Goal: Task Accomplishment & Management: Complete application form

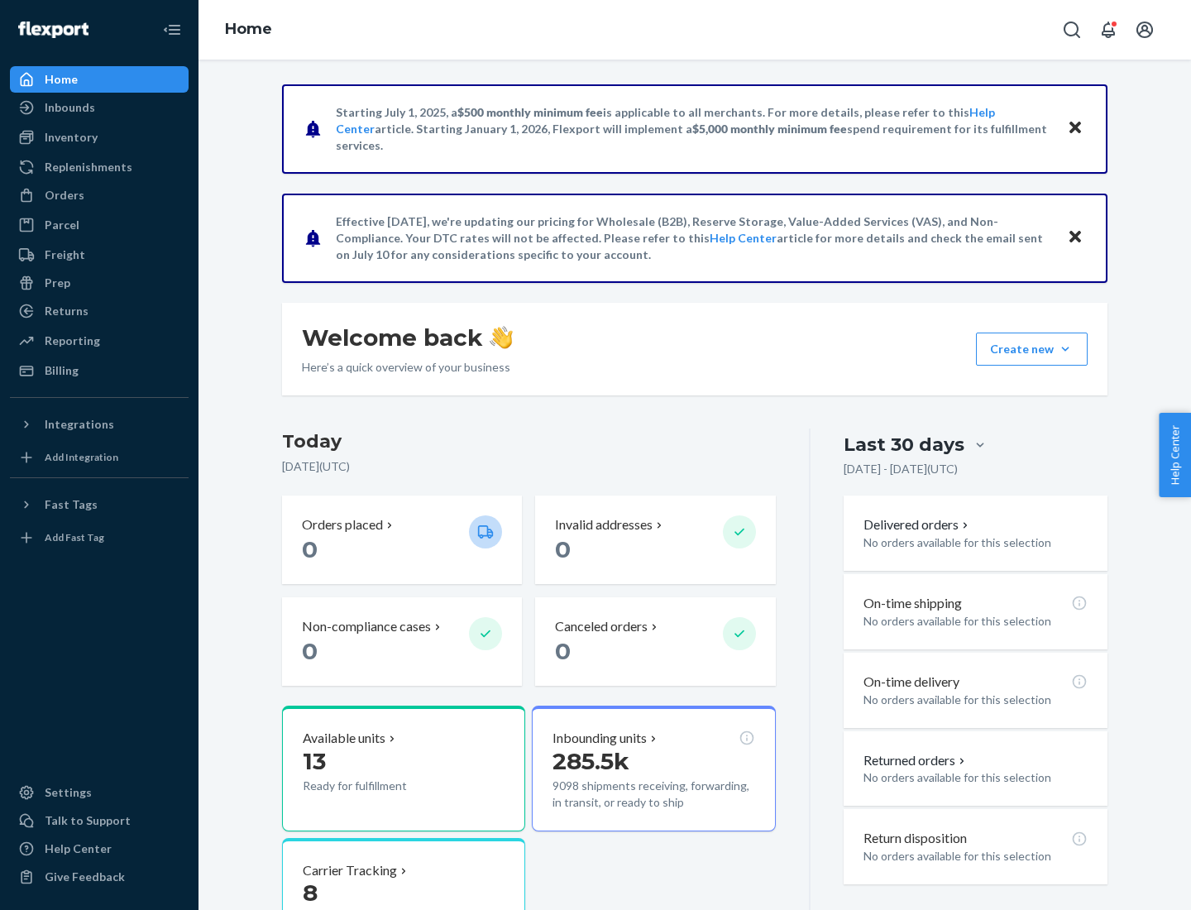
click at [1065, 349] on button "Create new Create new inbound Create new order Create new product" at bounding box center [1032, 349] width 112 height 33
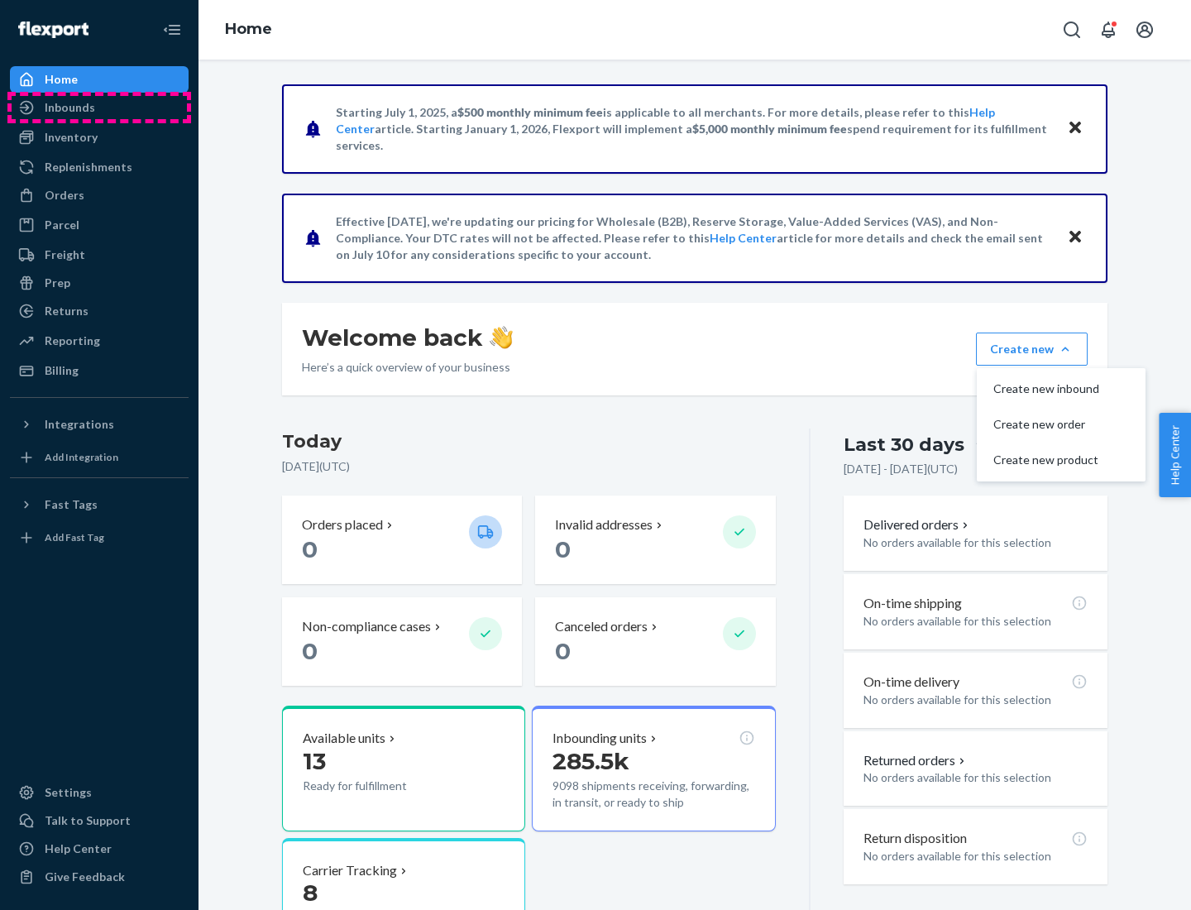
click at [99, 108] on div "Inbounds" at bounding box center [99, 107] width 175 height 23
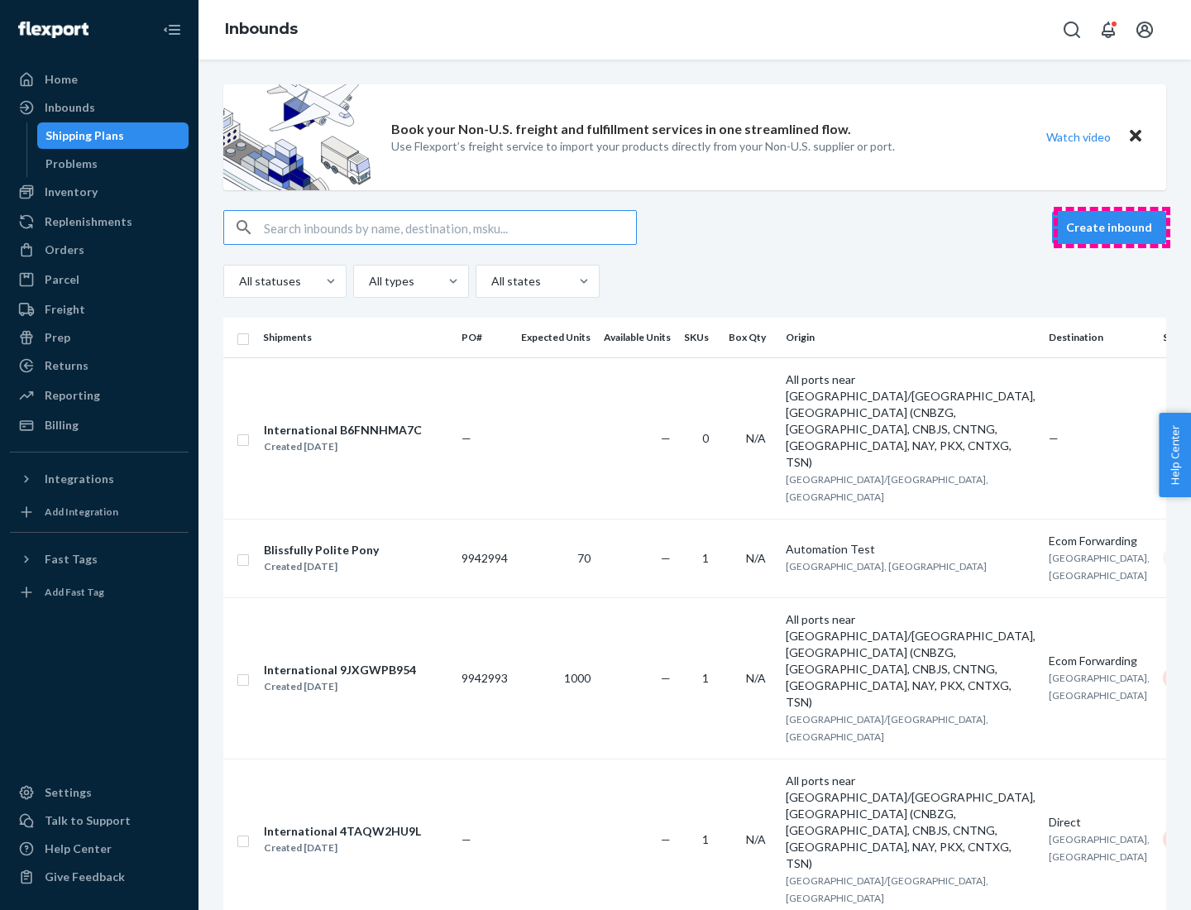
click at [1112, 227] on button "Create inbound" at bounding box center [1109, 227] width 114 height 33
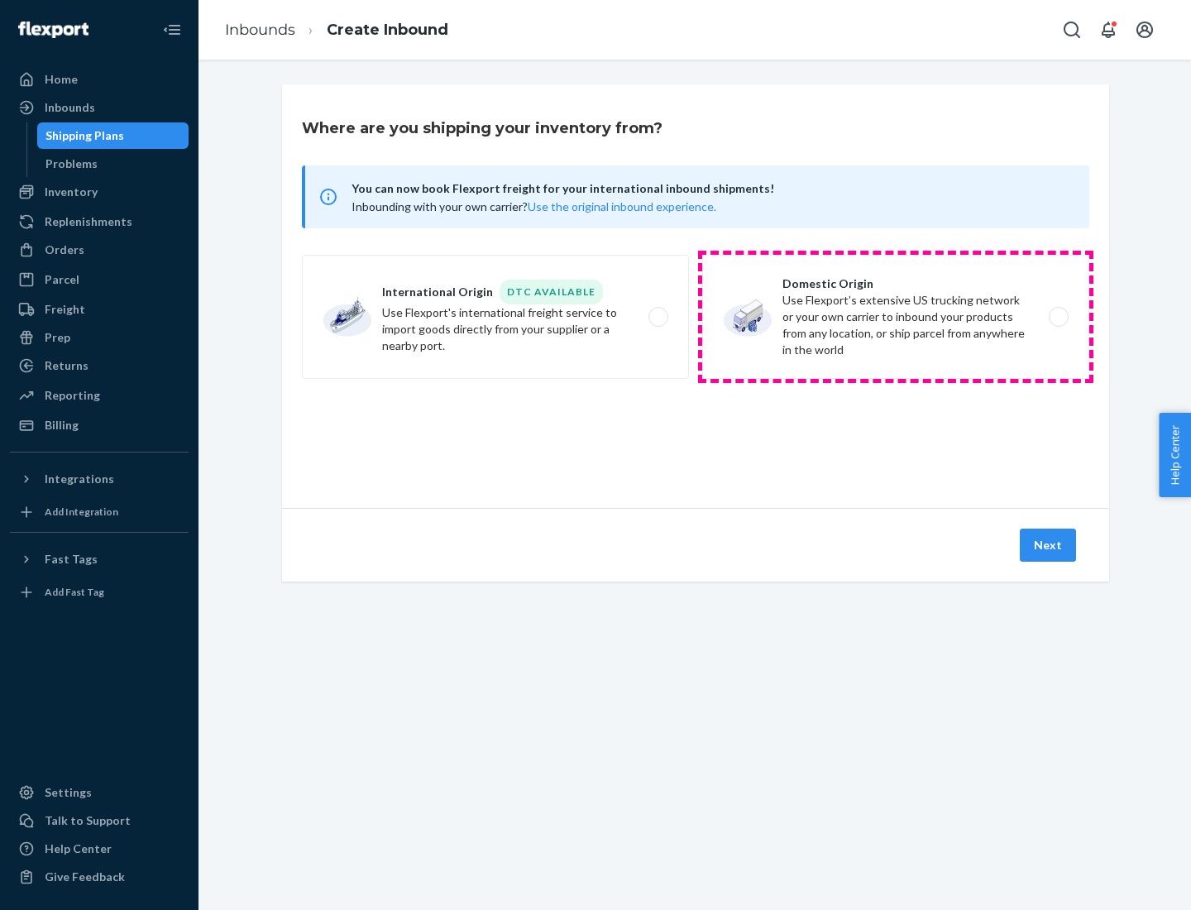
click at [896, 317] on label "Domestic Origin Use Flexport’s extensive US trucking network or your own carrie…" at bounding box center [895, 317] width 387 height 124
click at [1058, 317] on input "Domestic Origin Use Flexport’s extensive US trucking network or your own carrie…" at bounding box center [1063, 317] width 11 height 11
radio input "true"
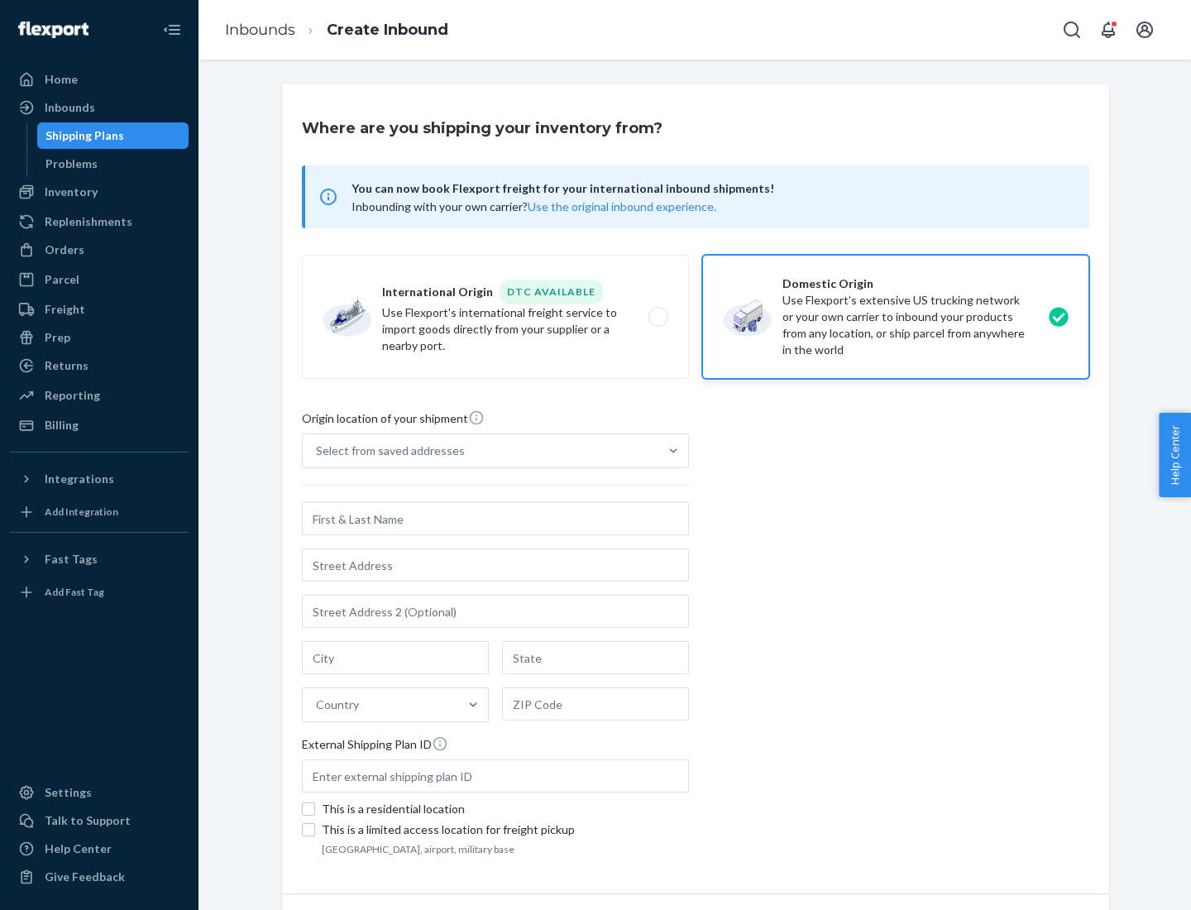
click at [386, 451] on div "Select from saved addresses" at bounding box center [390, 451] width 149 height 17
click at [318, 451] on input "Select from saved addresses" at bounding box center [317, 451] width 2 height 17
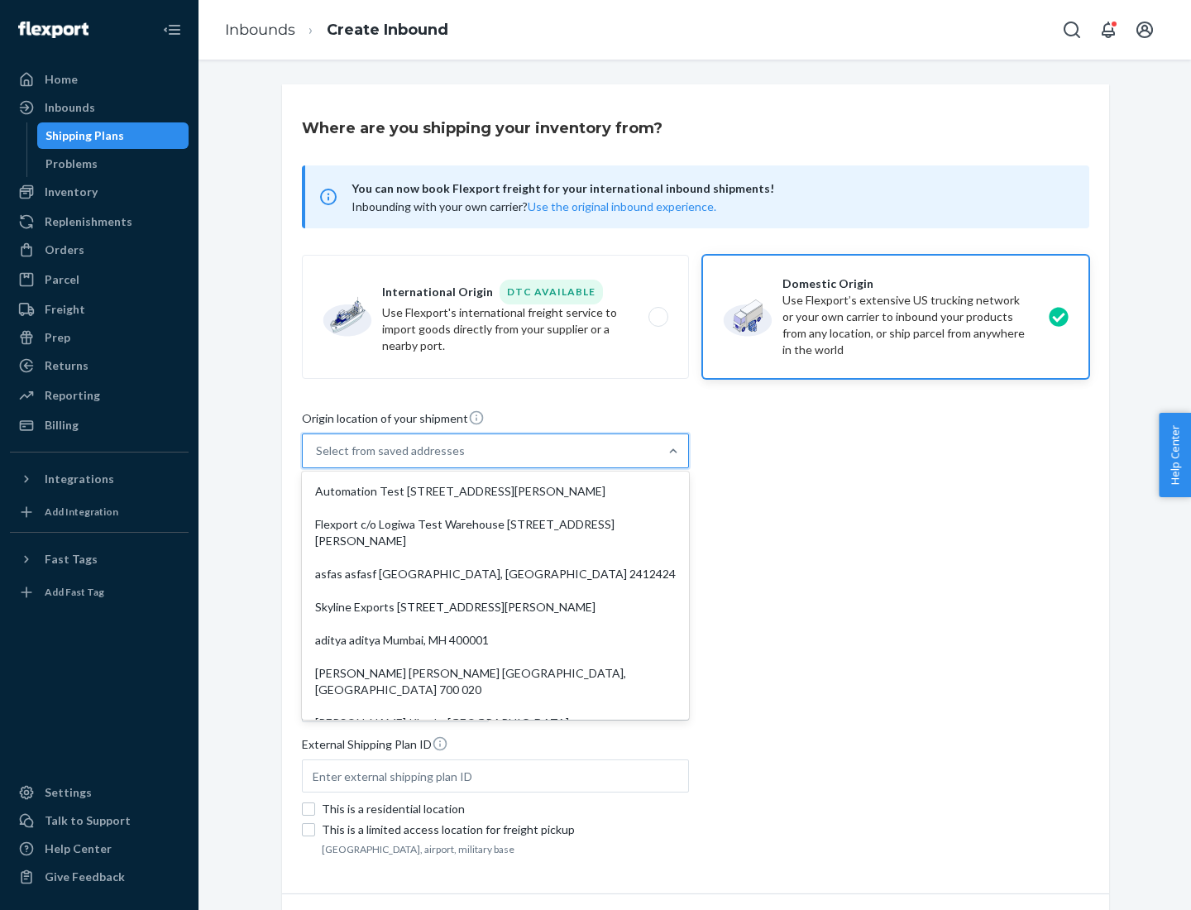
scroll to position [7, 0]
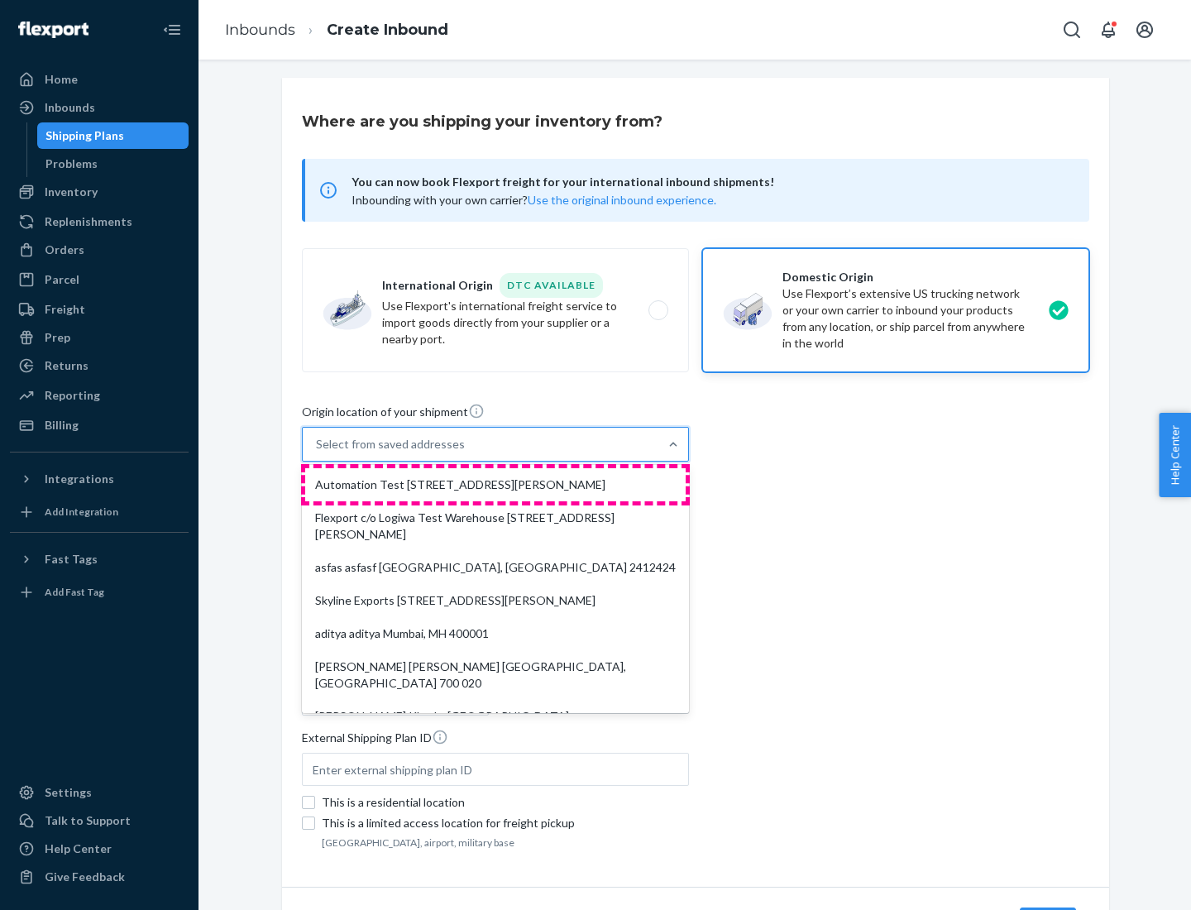
click at [495, 485] on div "Automation Test [STREET_ADDRESS][PERSON_NAME]" at bounding box center [495, 484] width 381 height 33
click at [318, 452] on input "option Automation Test [STREET_ADDRESS][PERSON_NAME]. 9 results available. Use …" at bounding box center [317, 444] width 2 height 17
type input "Automation Test"
type input "9th Floor"
type input "[GEOGRAPHIC_DATA]"
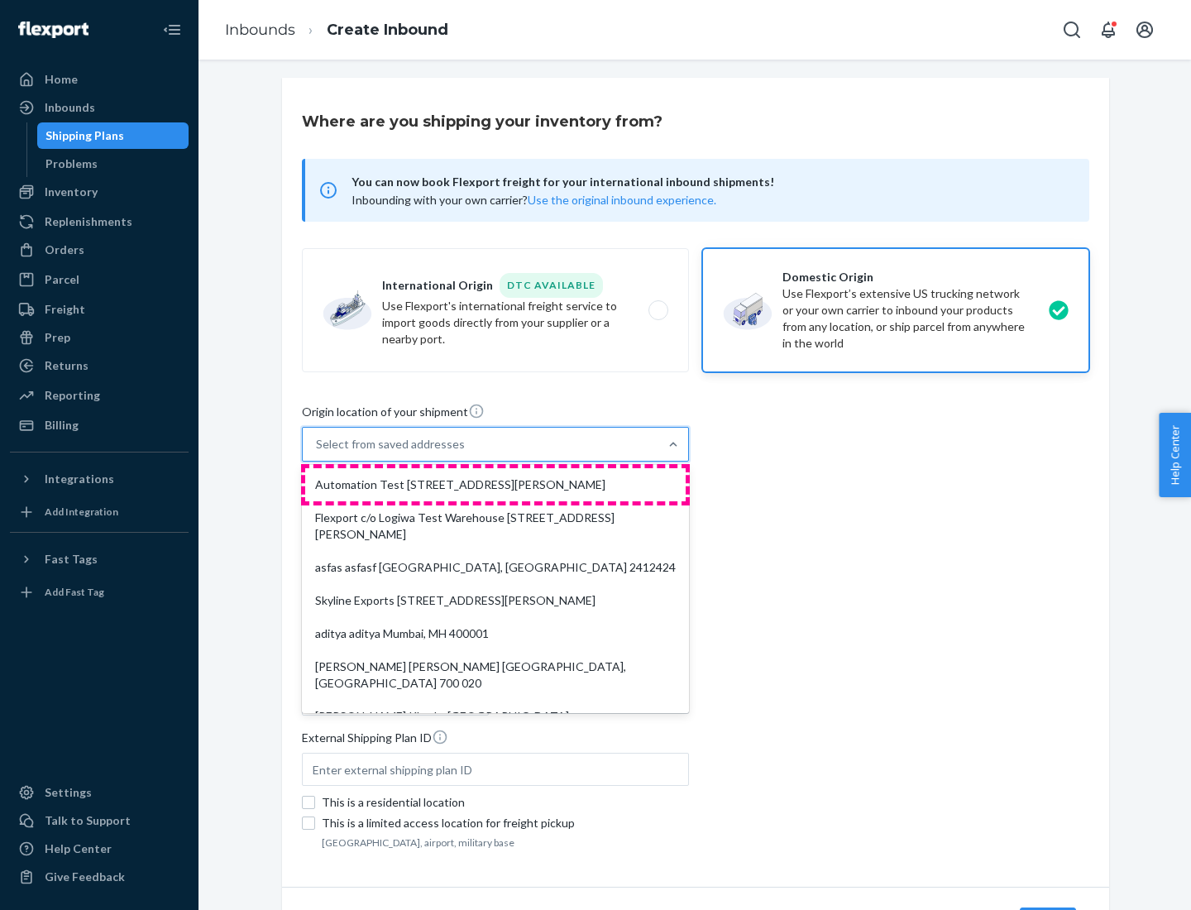
type input "CA"
type input "94104"
type input "[STREET_ADDRESS][PERSON_NAME]"
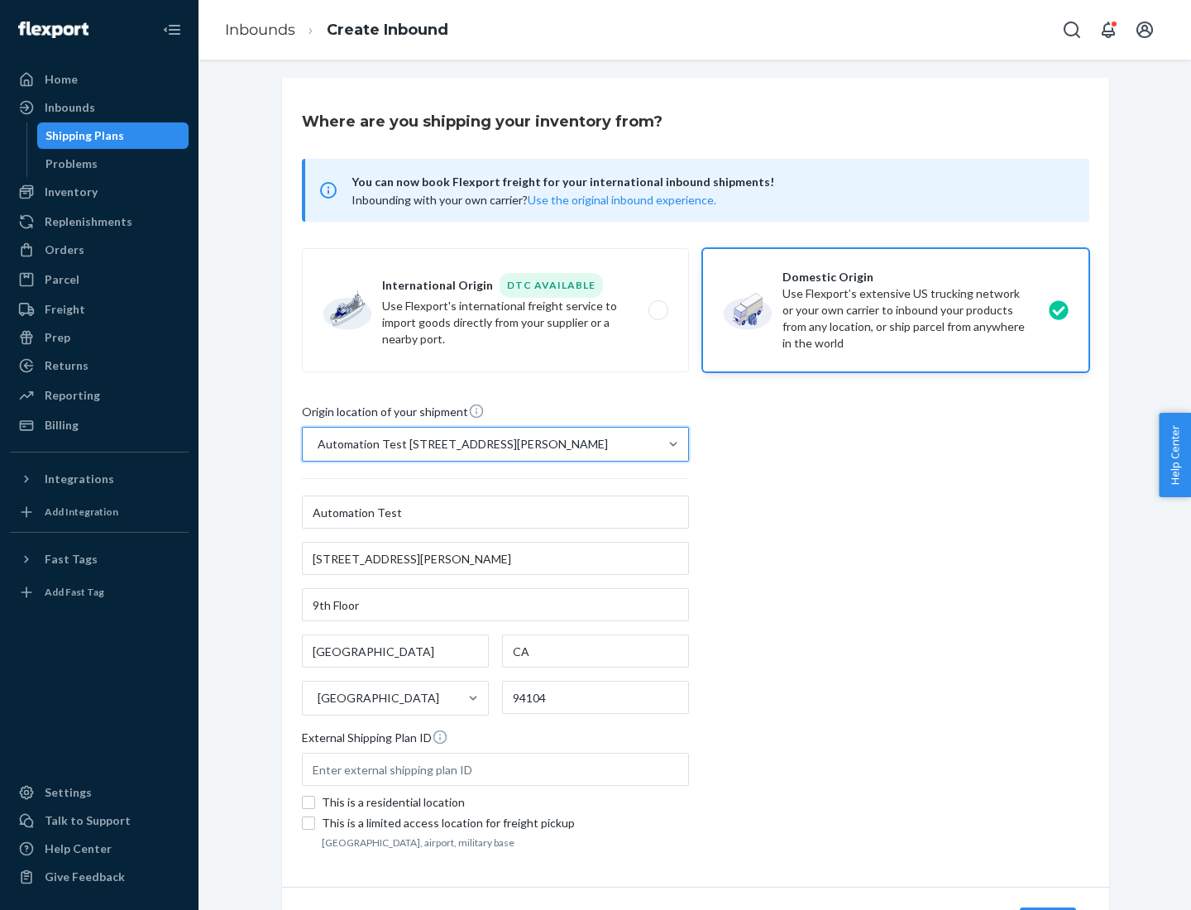
scroll to position [97, 0]
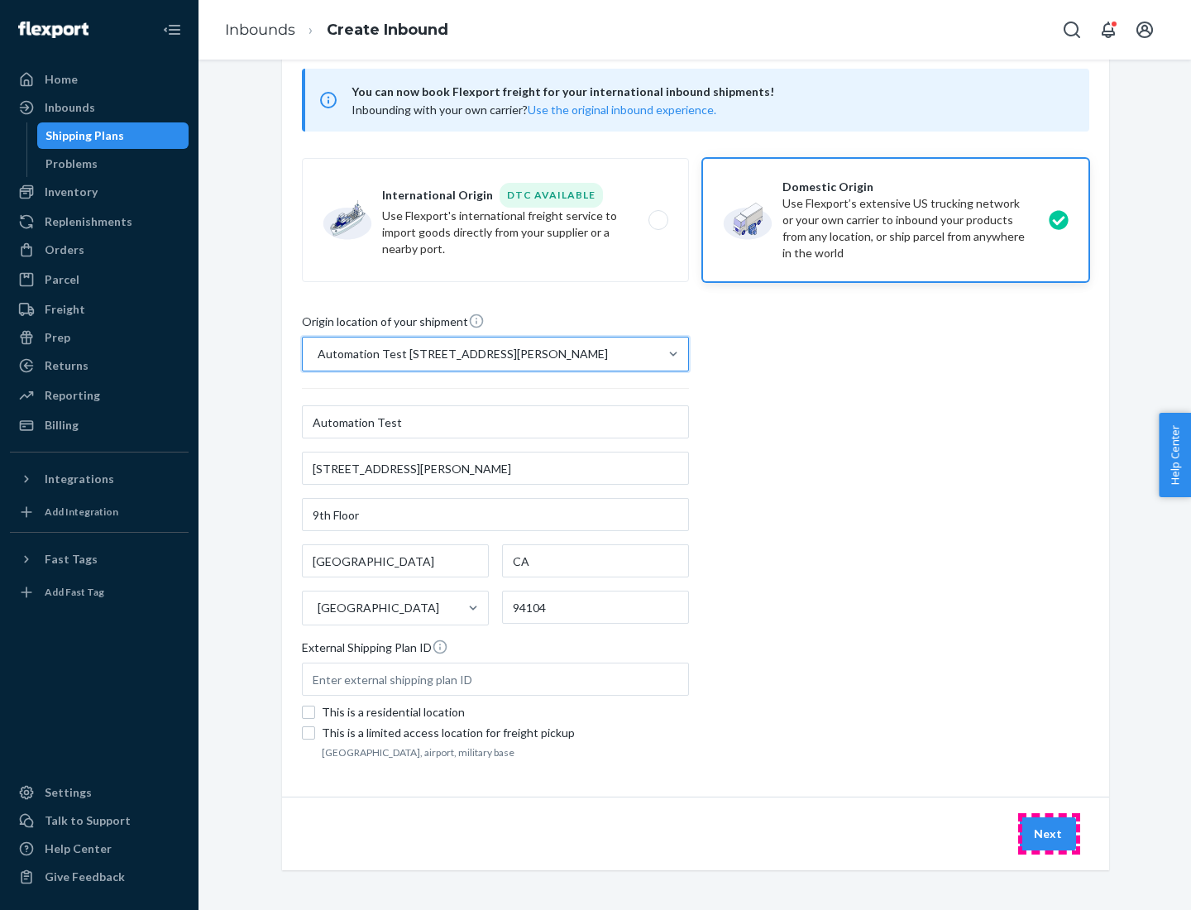
click at [1049, 834] on button "Next" at bounding box center [1048, 833] width 56 height 33
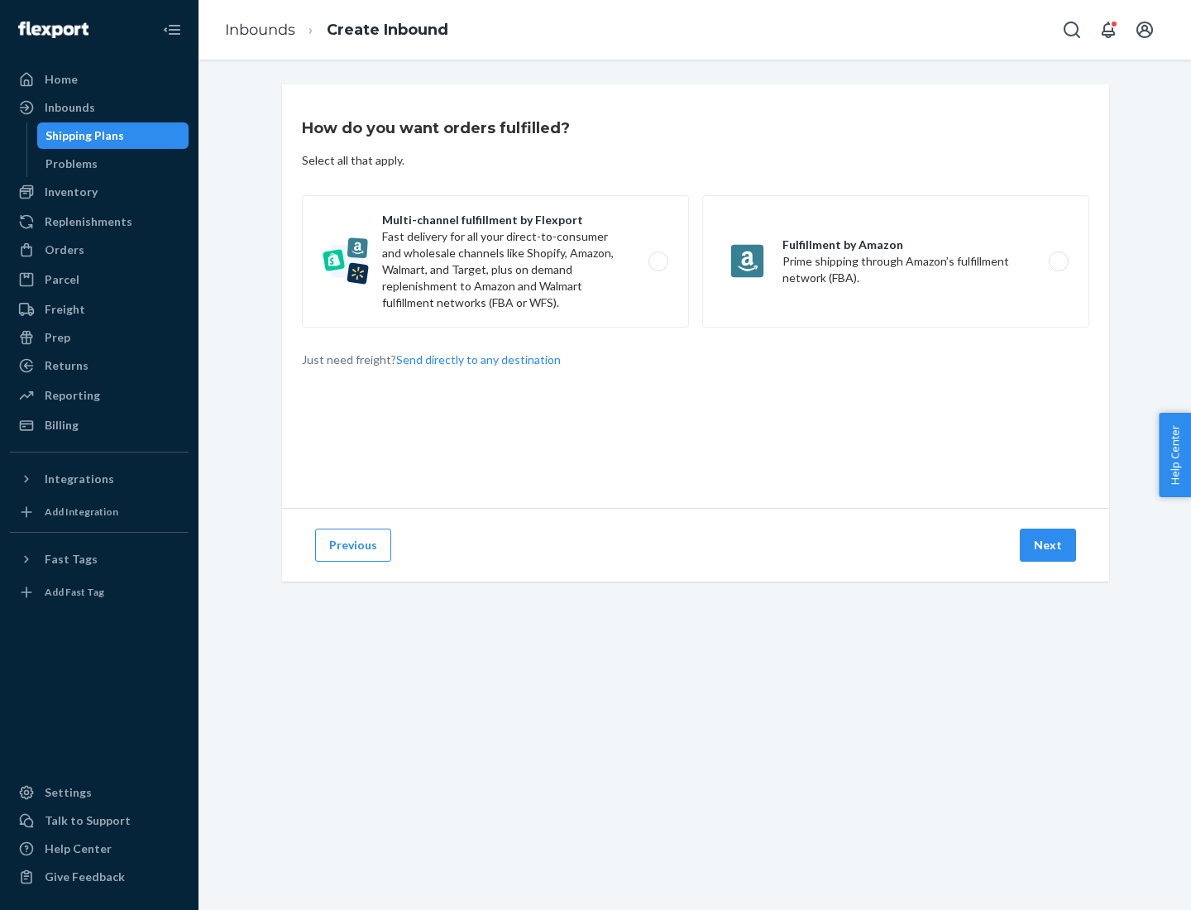
click at [495, 261] on label "Multi-channel fulfillment by Flexport Fast delivery for all your direct-to-cons…" at bounding box center [495, 261] width 387 height 132
click at [658, 261] on input "Multi-channel fulfillment by Flexport Fast delivery for all your direct-to-cons…" at bounding box center [663, 261] width 11 height 11
radio input "true"
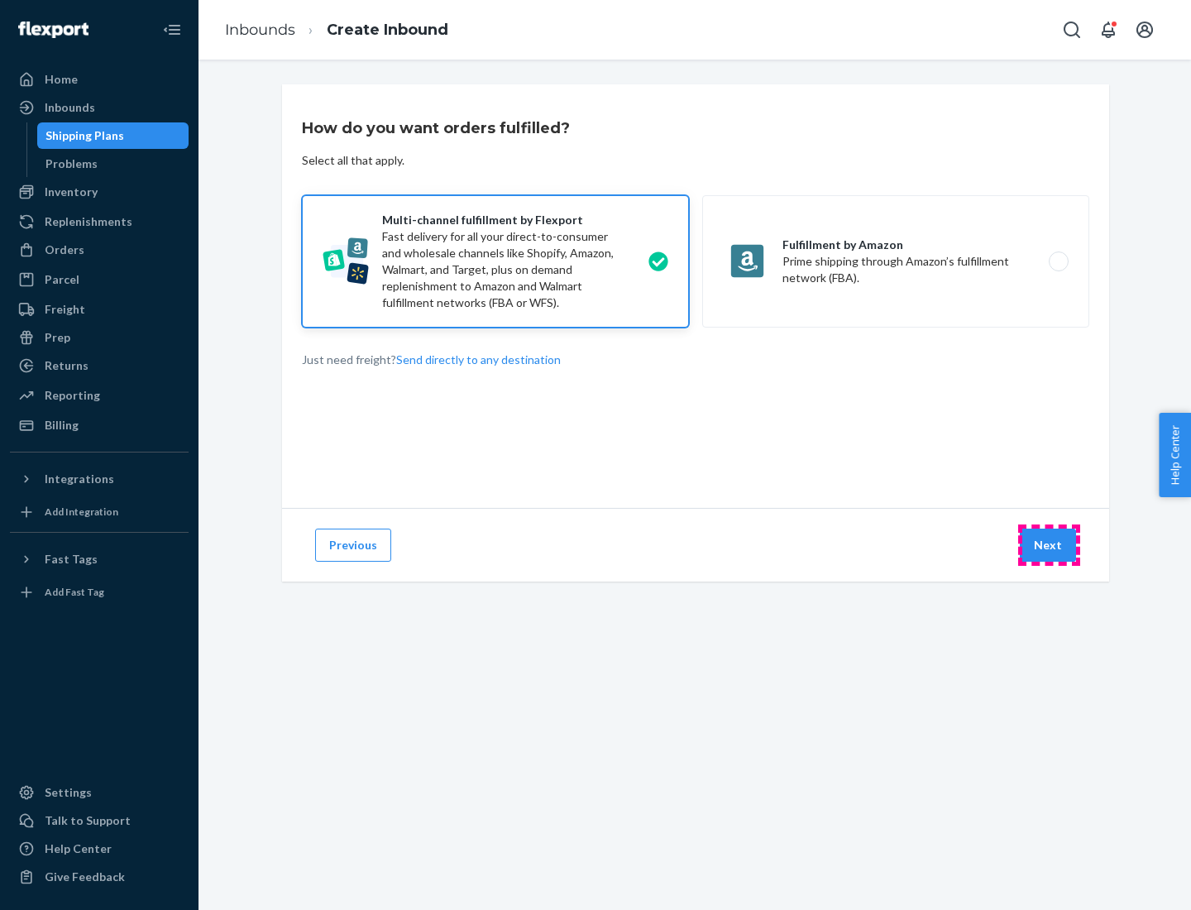
click at [1049, 545] on button "Next" at bounding box center [1048, 545] width 56 height 33
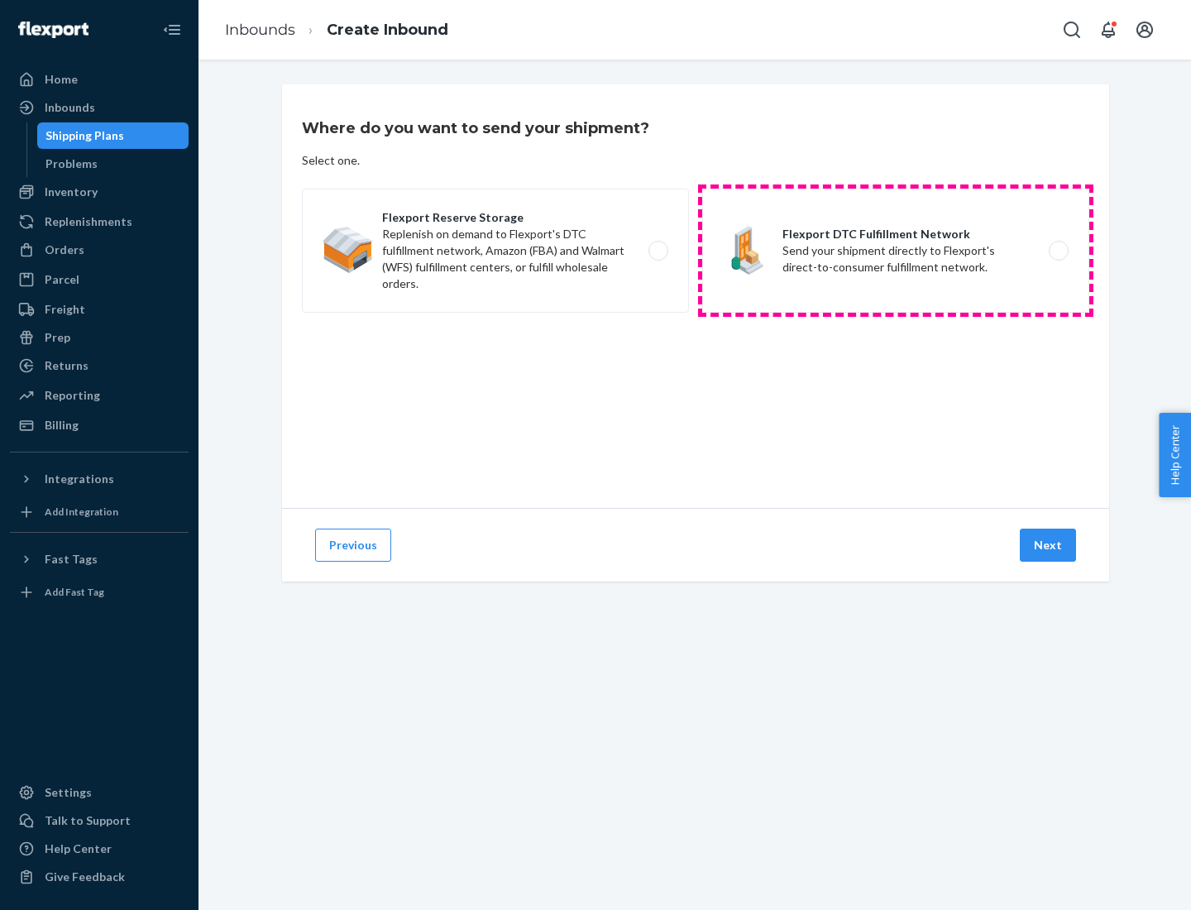
click at [896, 251] on label "Flexport DTC Fulfillment Network Send your shipment directly to Flexport's dire…" at bounding box center [895, 251] width 387 height 124
click at [1058, 251] on input "Flexport DTC Fulfillment Network Send your shipment directly to Flexport's dire…" at bounding box center [1063, 251] width 11 height 11
radio input "true"
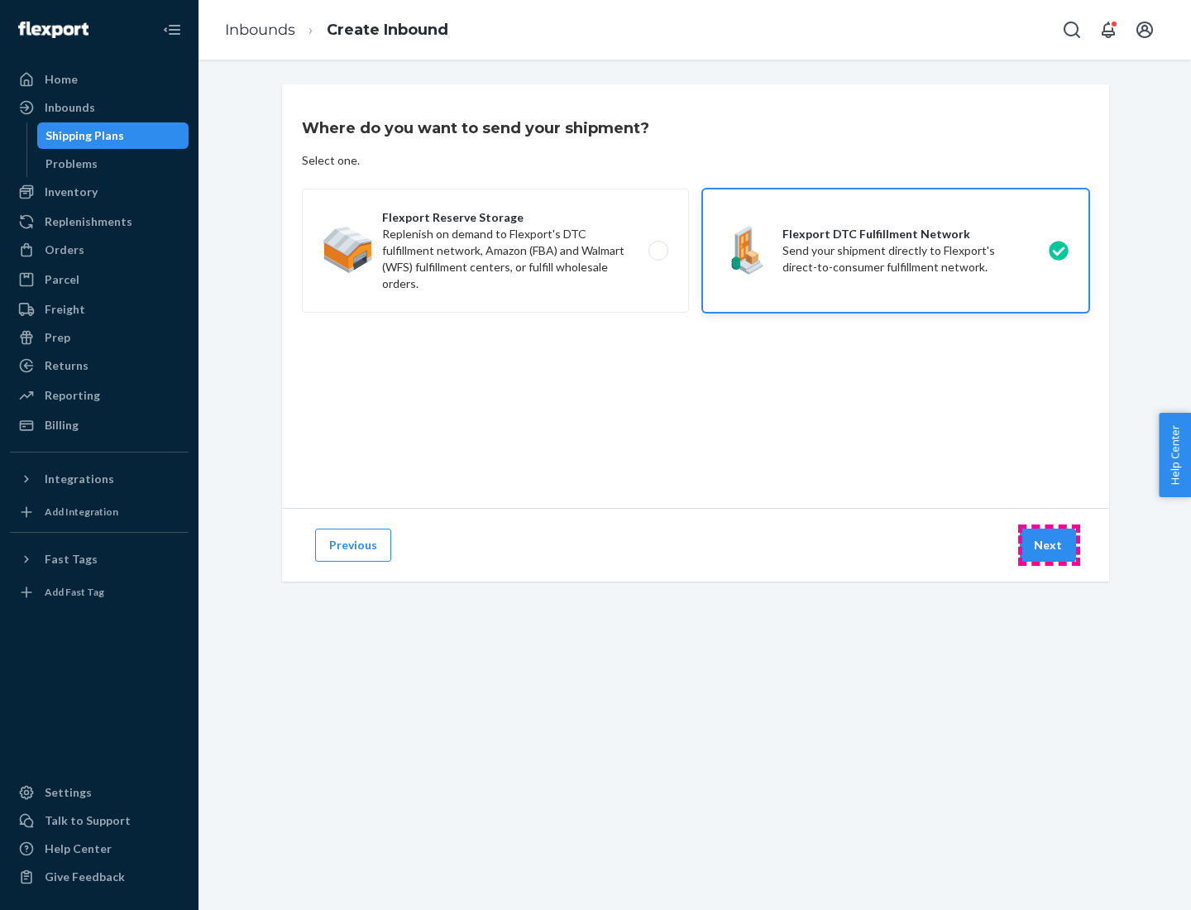
click at [1049, 545] on button "Next" at bounding box center [1048, 545] width 56 height 33
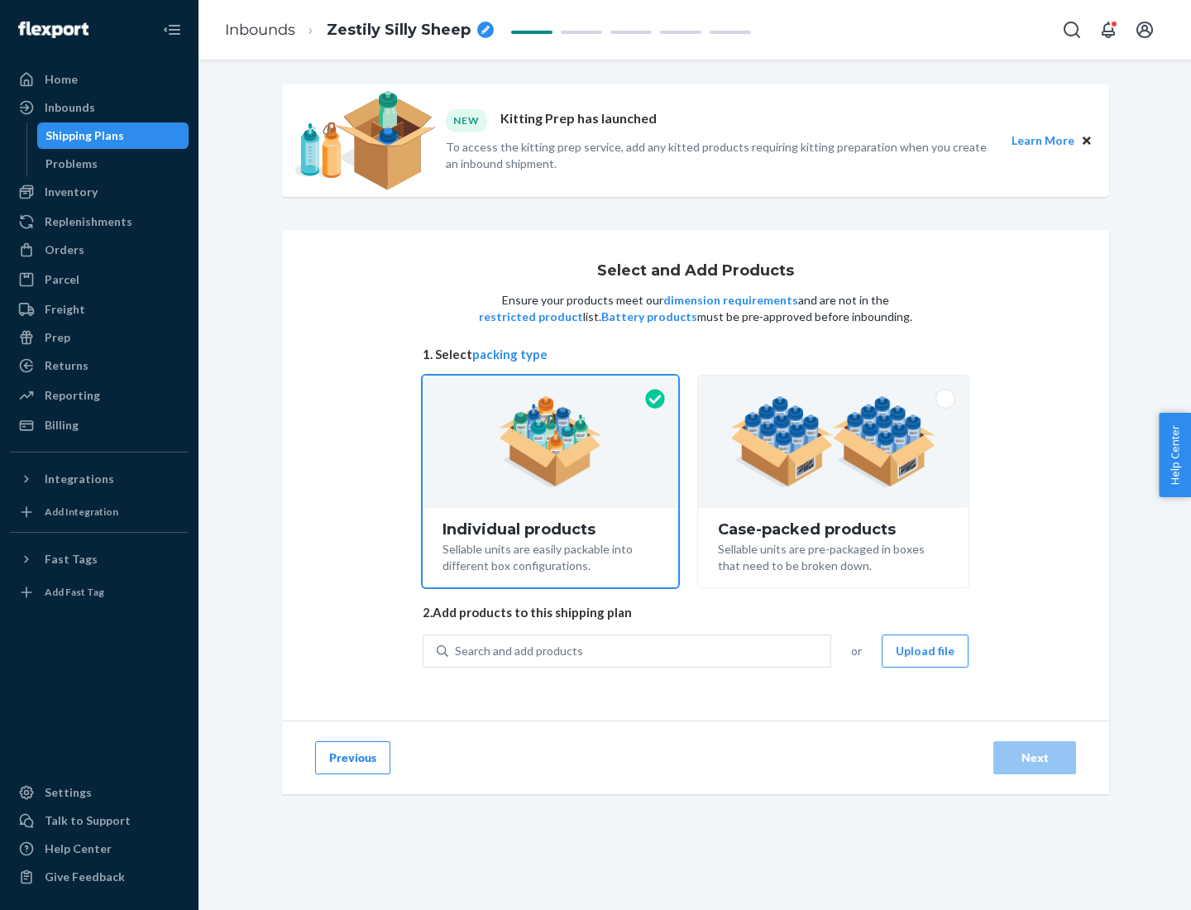
click at [834, 442] on img at bounding box center [833, 441] width 206 height 91
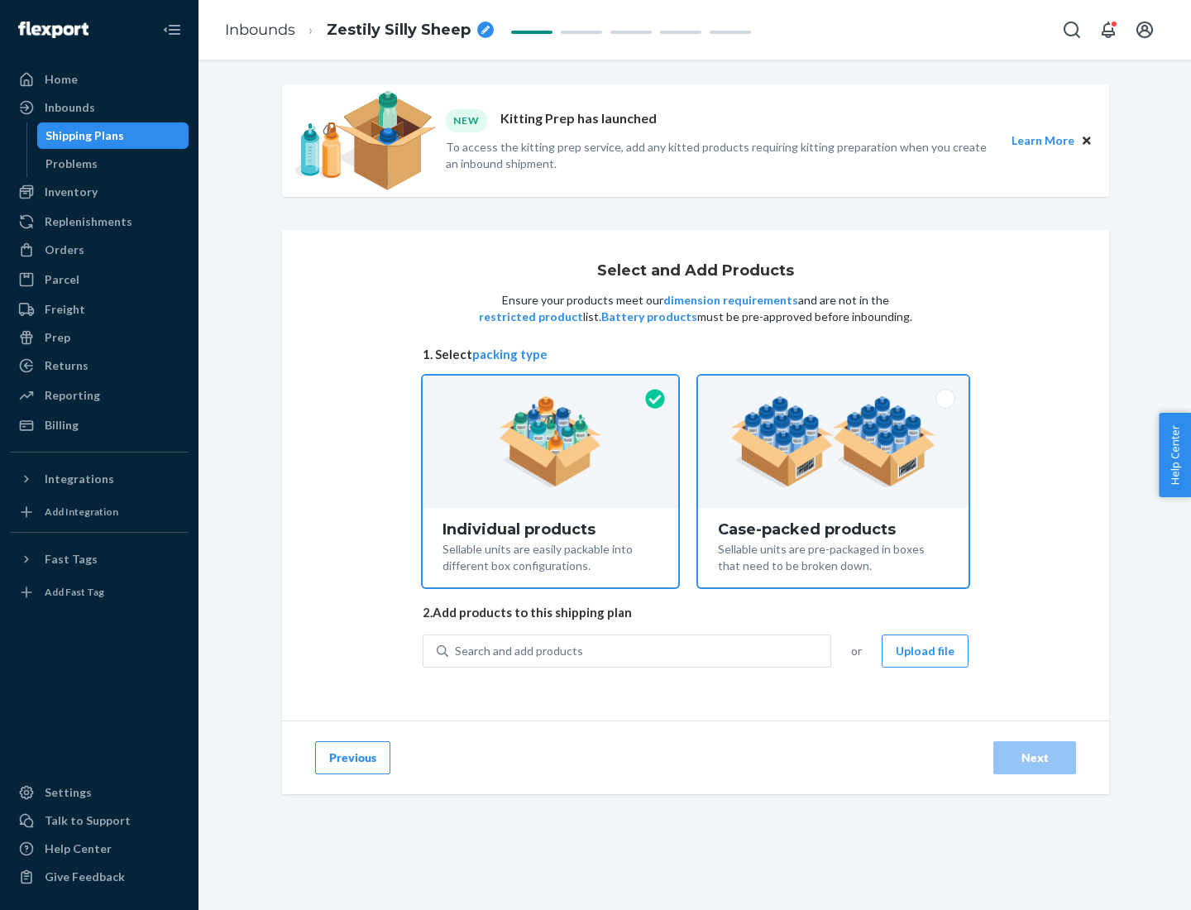
click at [834, 386] on input "Case-packed products Sellable units are pre-packaged in boxes that need to be b…" at bounding box center [833, 381] width 11 height 11
radio input "true"
radio input "false"
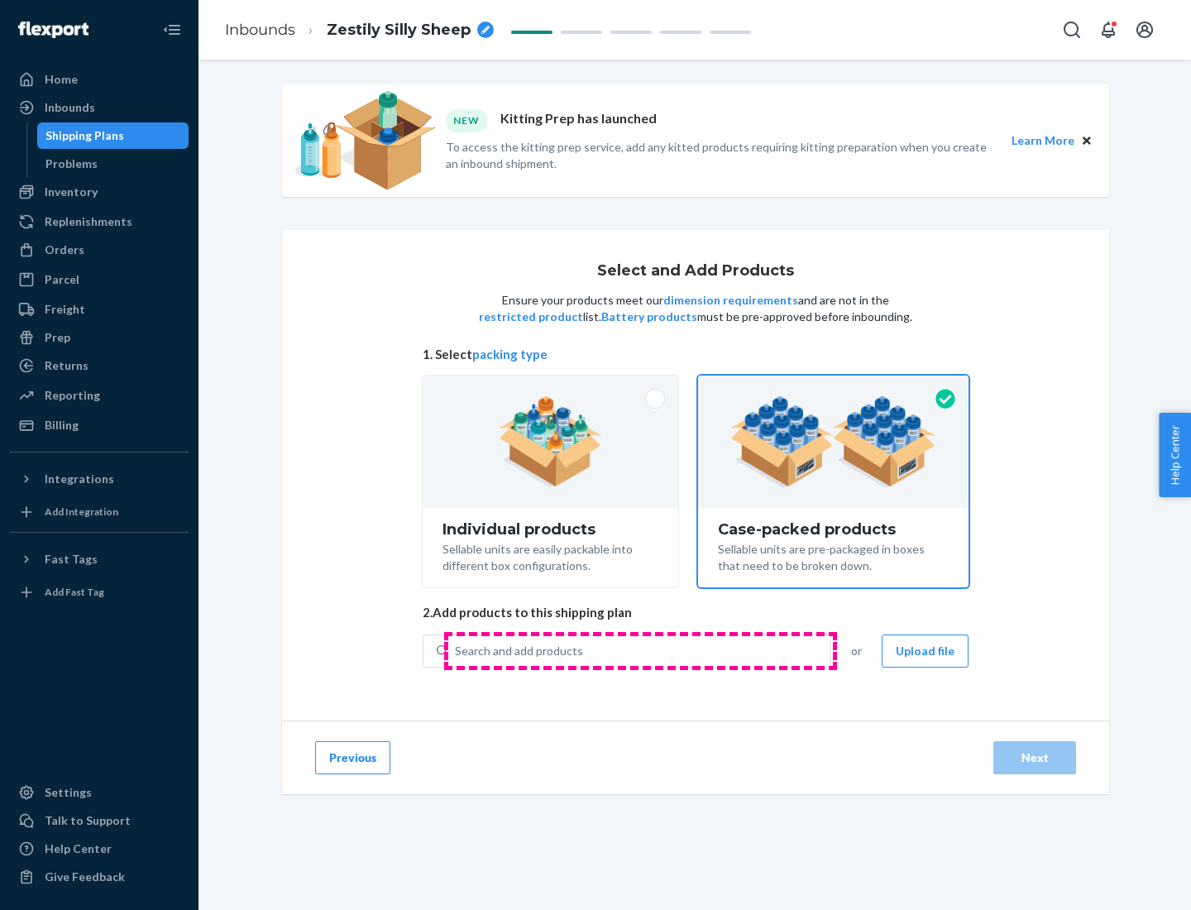
click at [640, 650] on div "Search and add products" at bounding box center [639, 651] width 382 height 30
click at [457, 650] on input "Search and add products" at bounding box center [456, 651] width 2 height 17
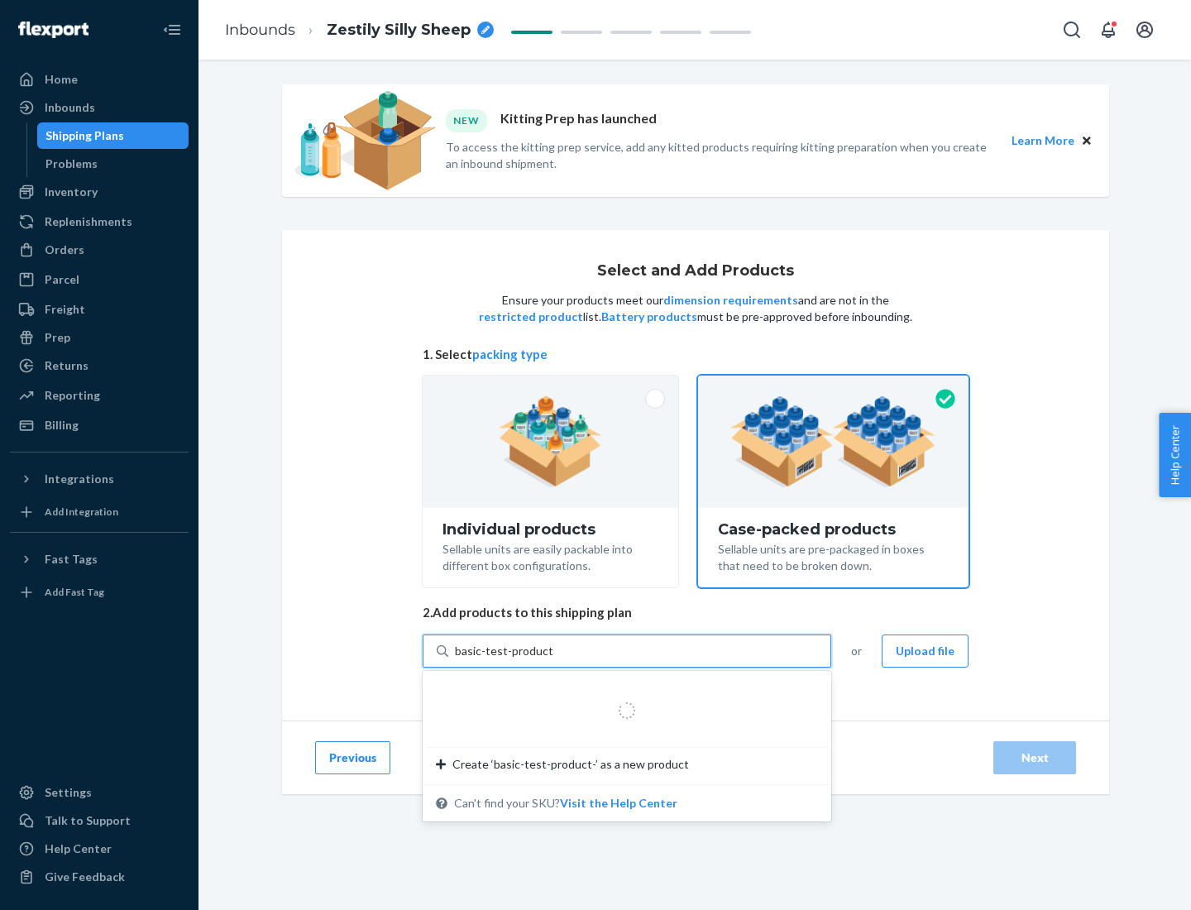
type input "basic-test-product-1"
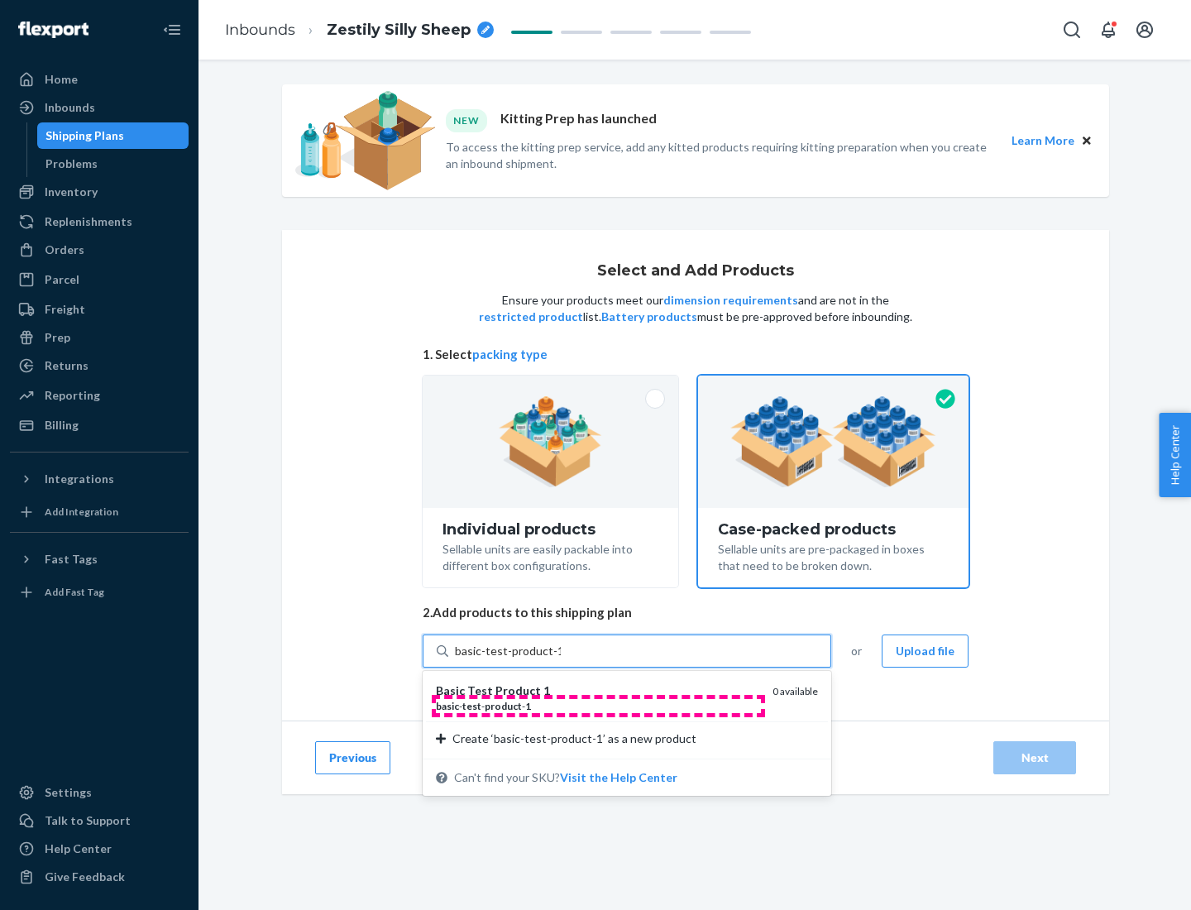
click at [598, 706] on div "basic - test - product - 1" at bounding box center [597, 706] width 323 height 14
click at [561, 659] on input "basic-test-product-1" at bounding box center [508, 651] width 106 height 17
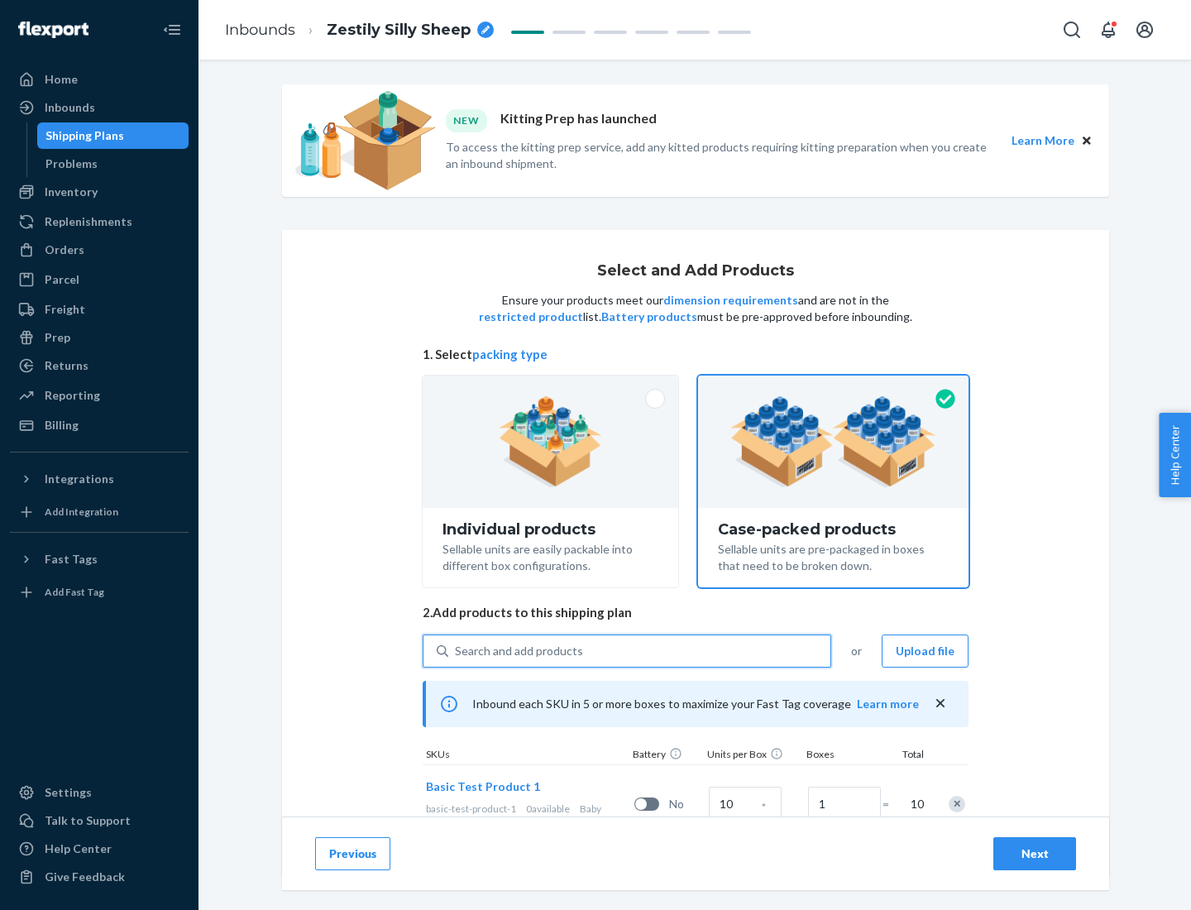
scroll to position [60, 0]
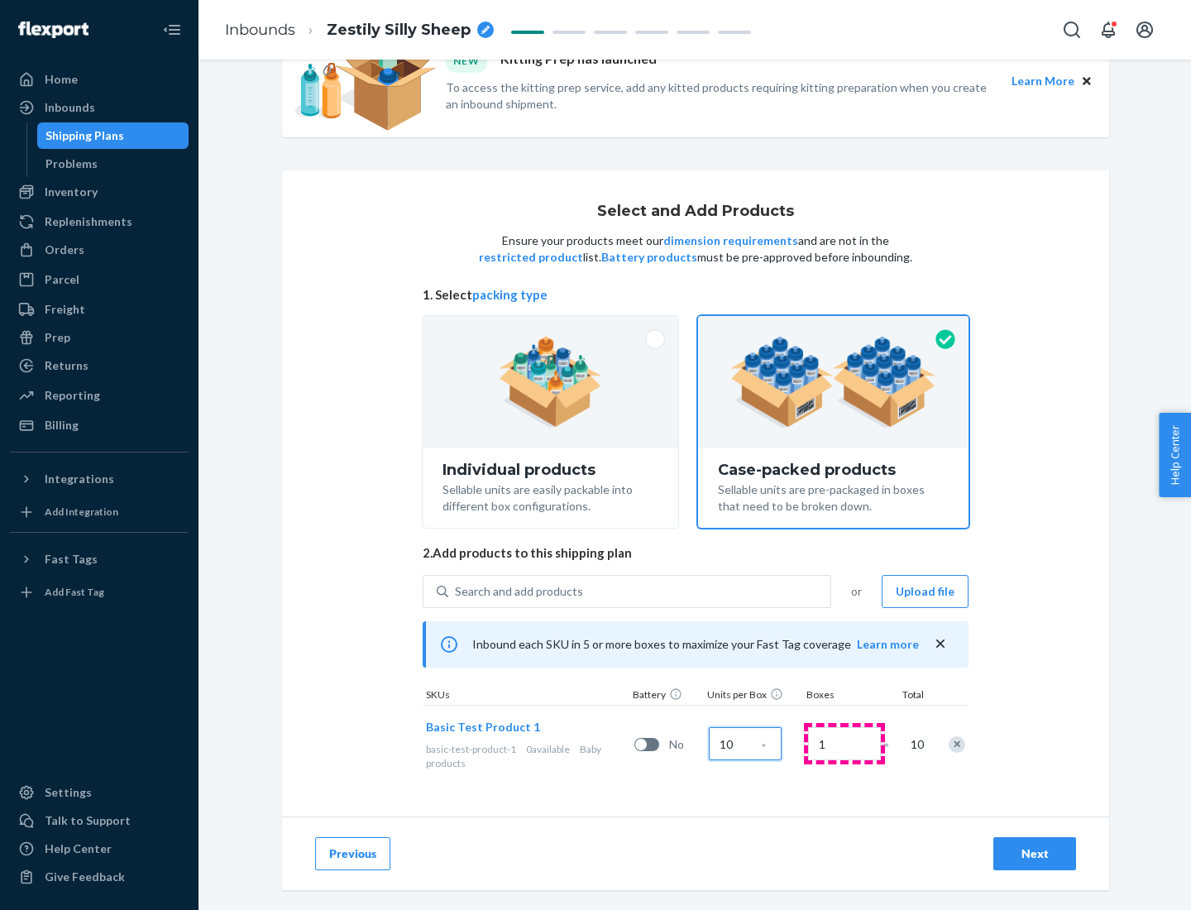
type input "10"
type input "7"
click at [1035, 854] on div "Next" at bounding box center [1035, 853] width 55 height 17
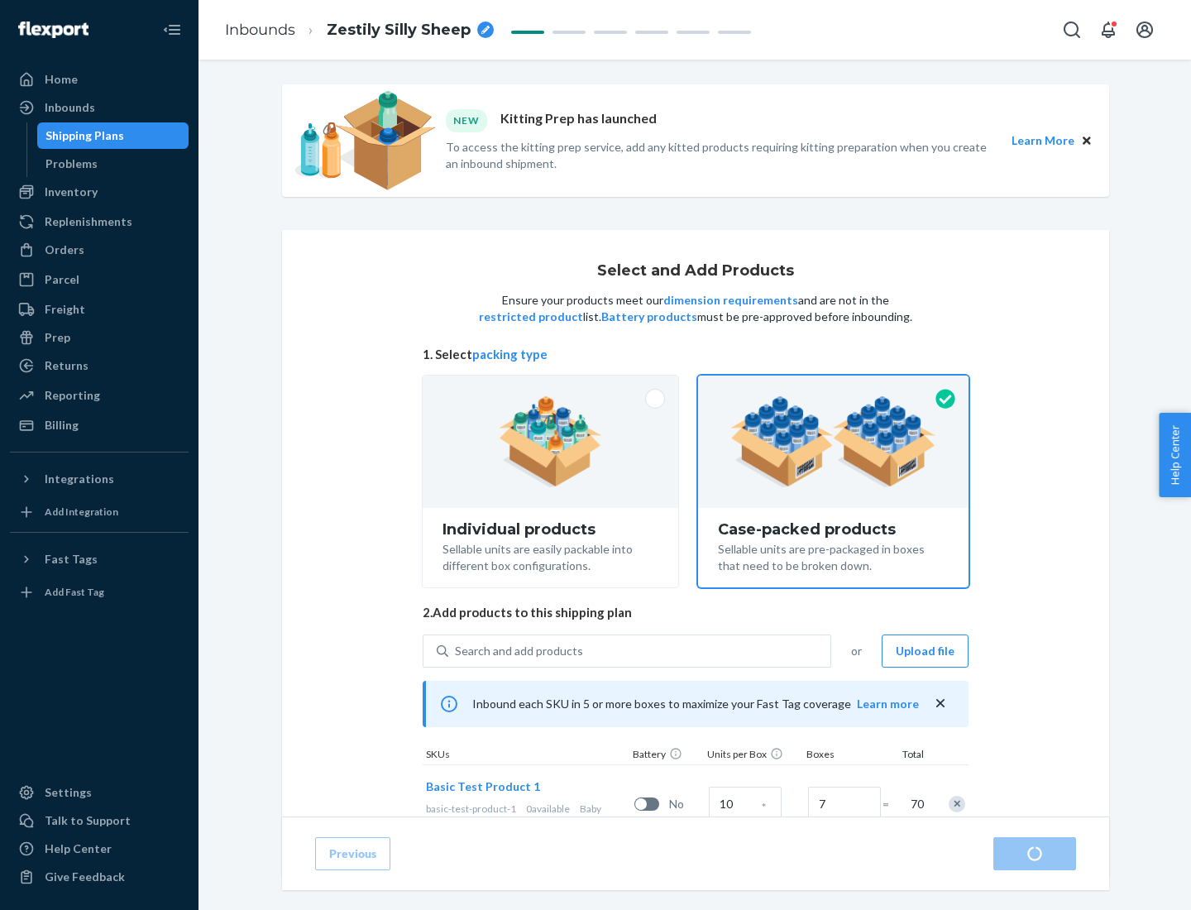
radio input "true"
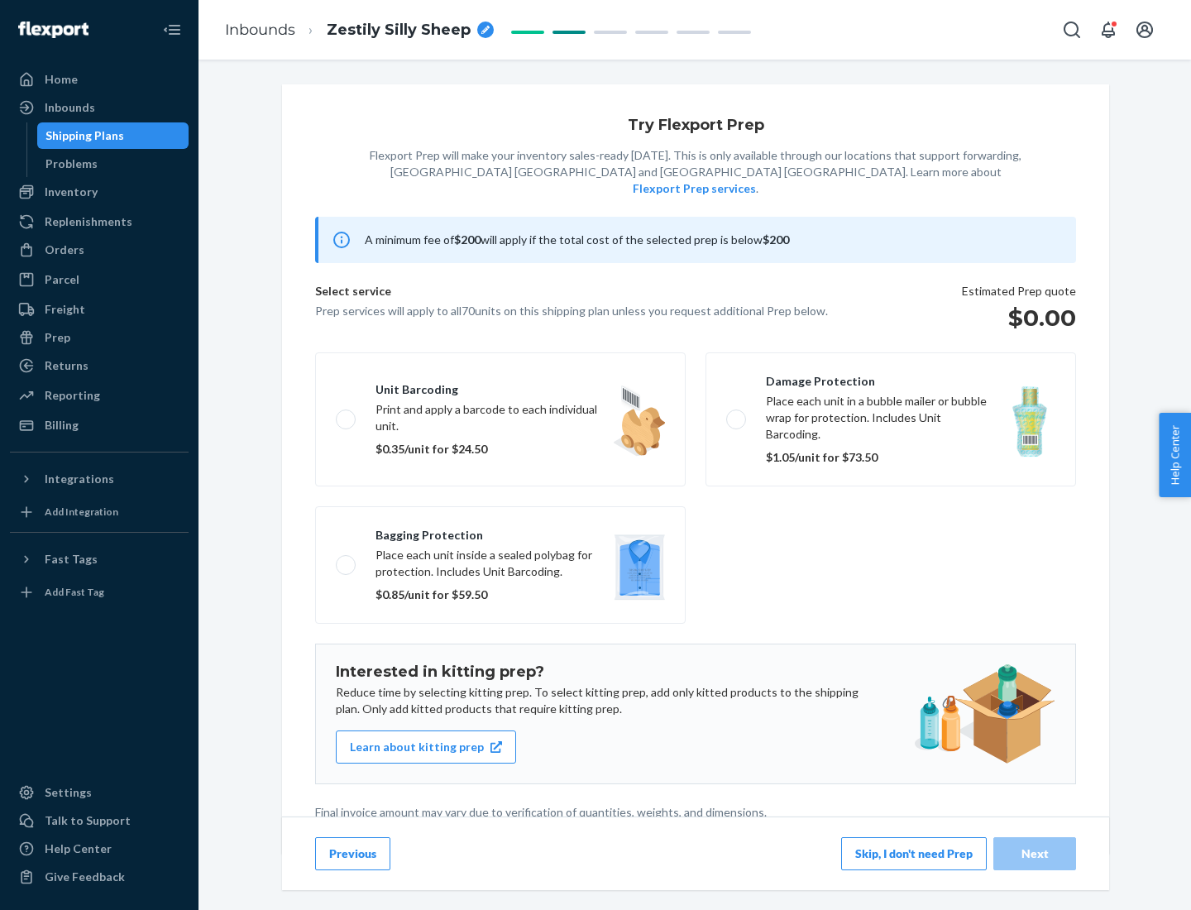
scroll to position [4, 0]
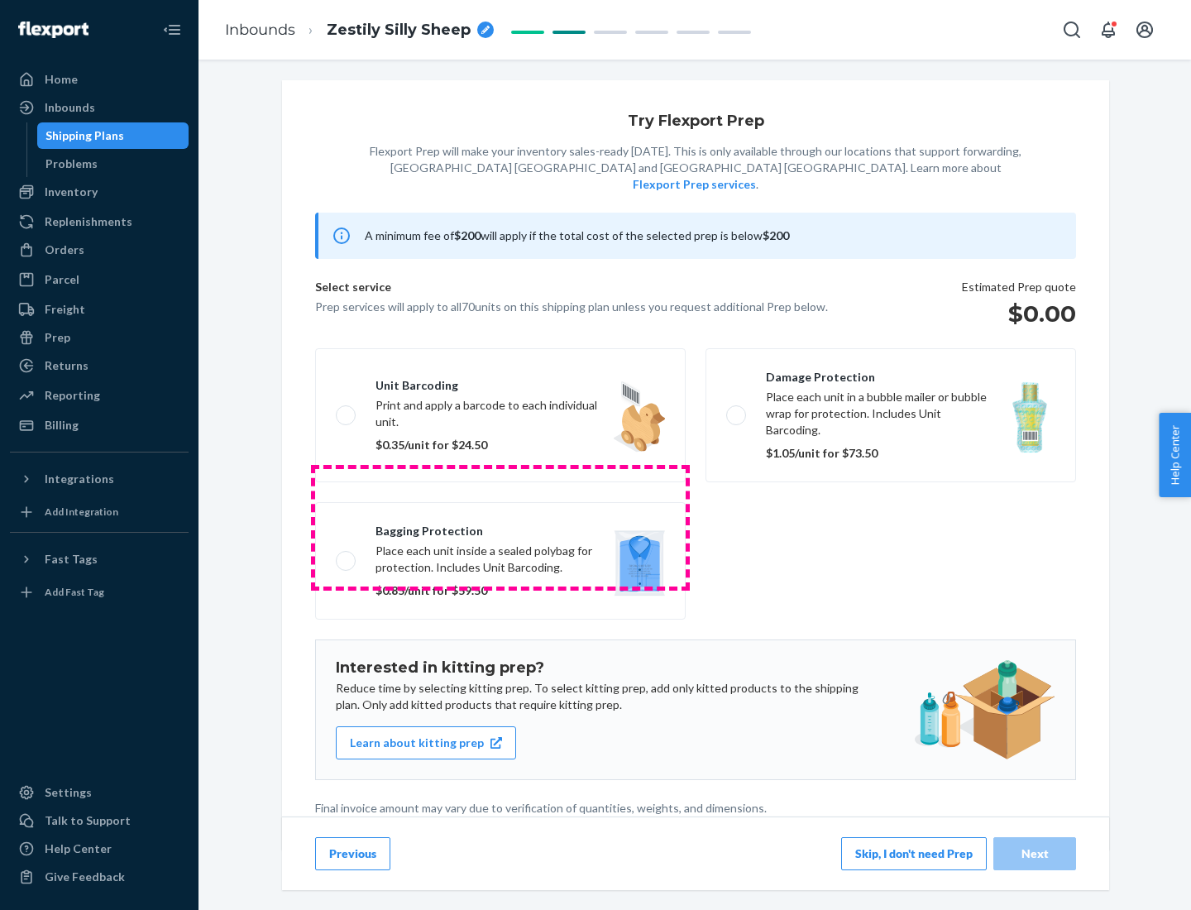
click at [500, 527] on label "Bagging protection Place each unit inside a sealed polybag for protection. Incl…" at bounding box center [500, 560] width 371 height 117
click at [347, 555] on input "Bagging protection Place each unit inside a sealed polybag for protection. Incl…" at bounding box center [341, 560] width 11 height 11
checkbox input "true"
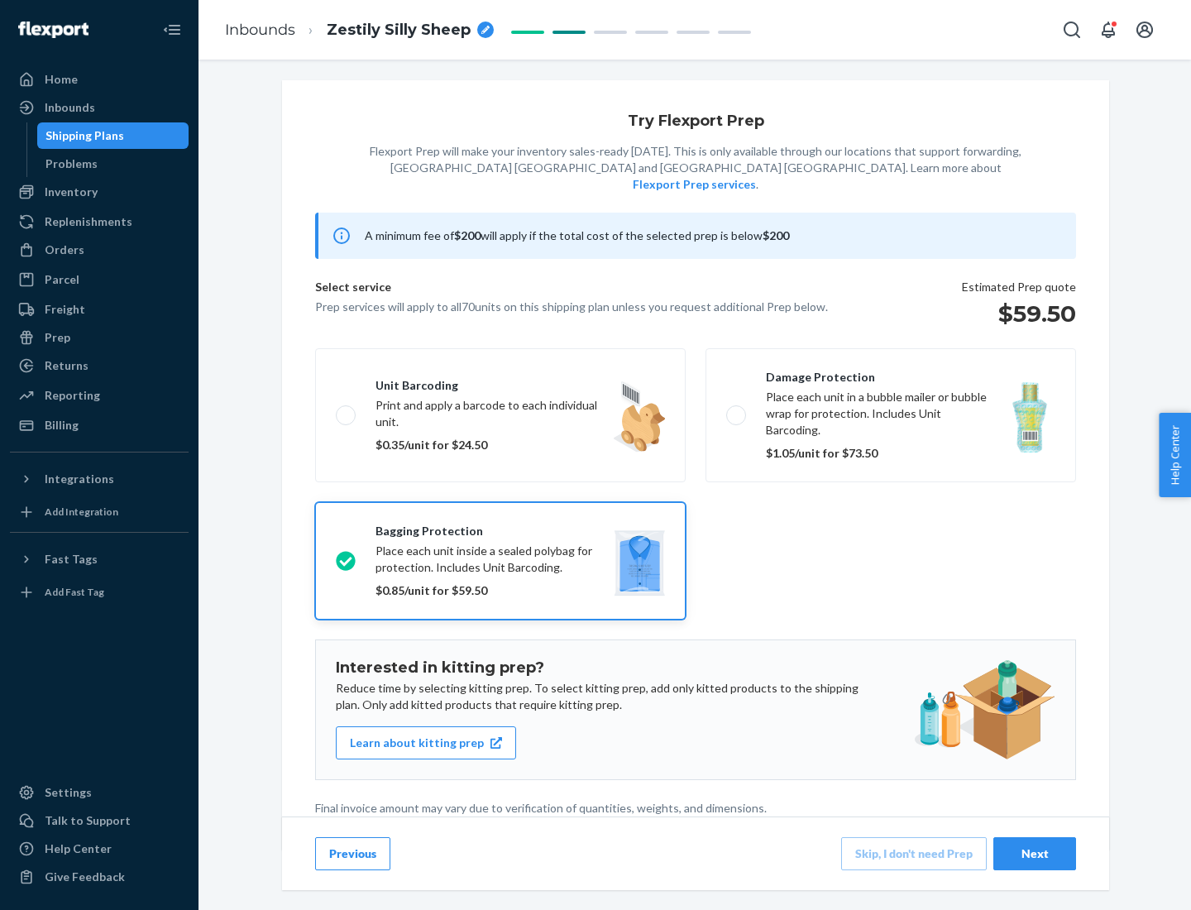
click at [1035, 853] on div "Next" at bounding box center [1035, 853] width 55 height 17
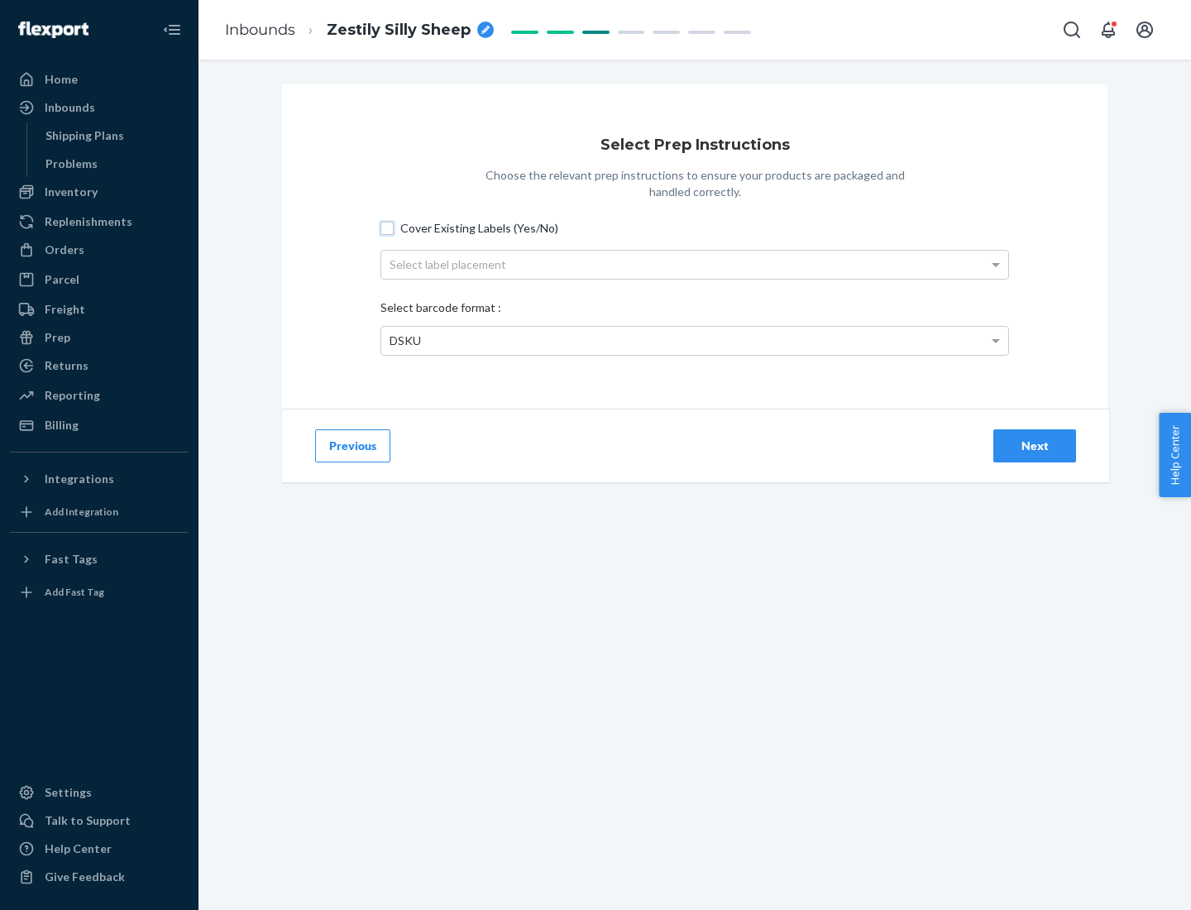
click at [387, 227] on input "Cover Existing Labels (Yes/No)" at bounding box center [387, 228] width 13 height 13
checkbox input "true"
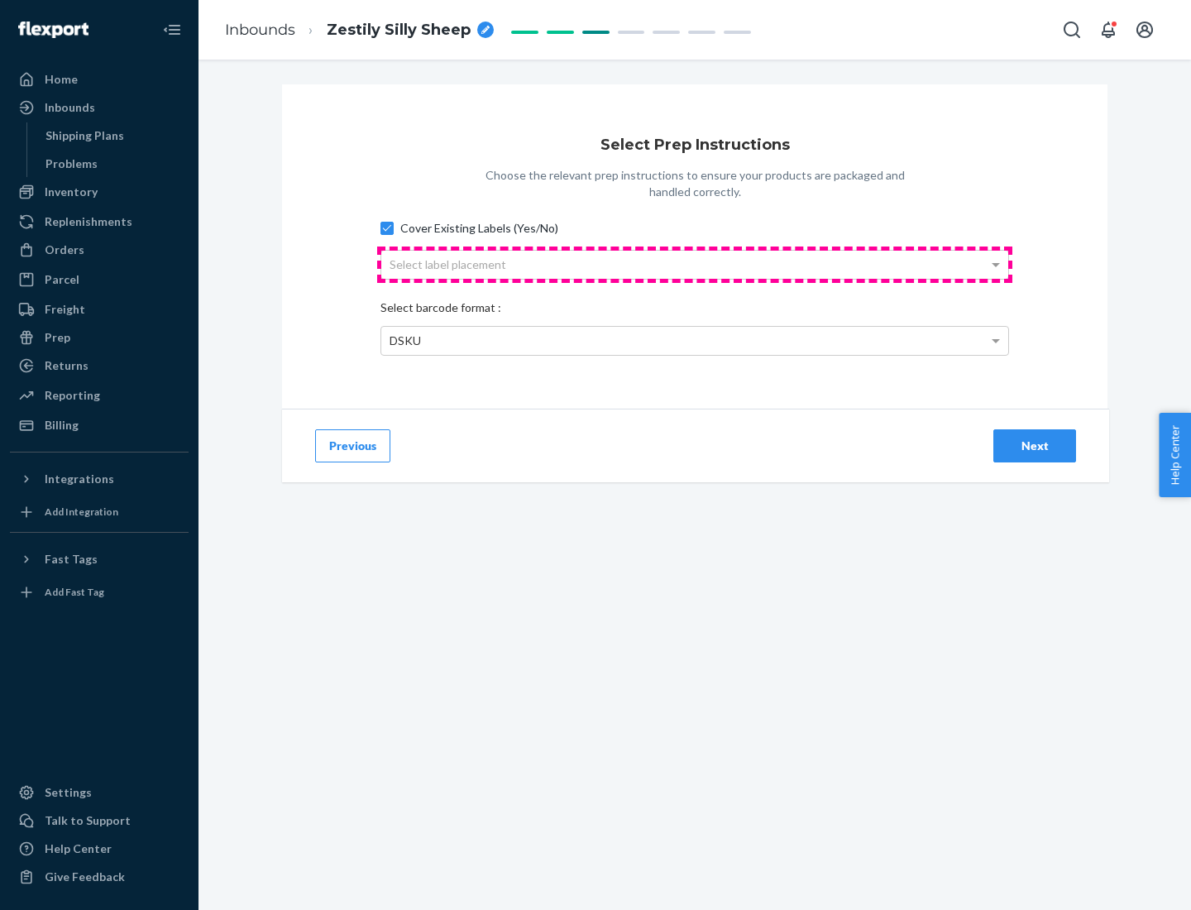
click at [695, 264] on div "Select label placement" at bounding box center [694, 265] width 627 height 28
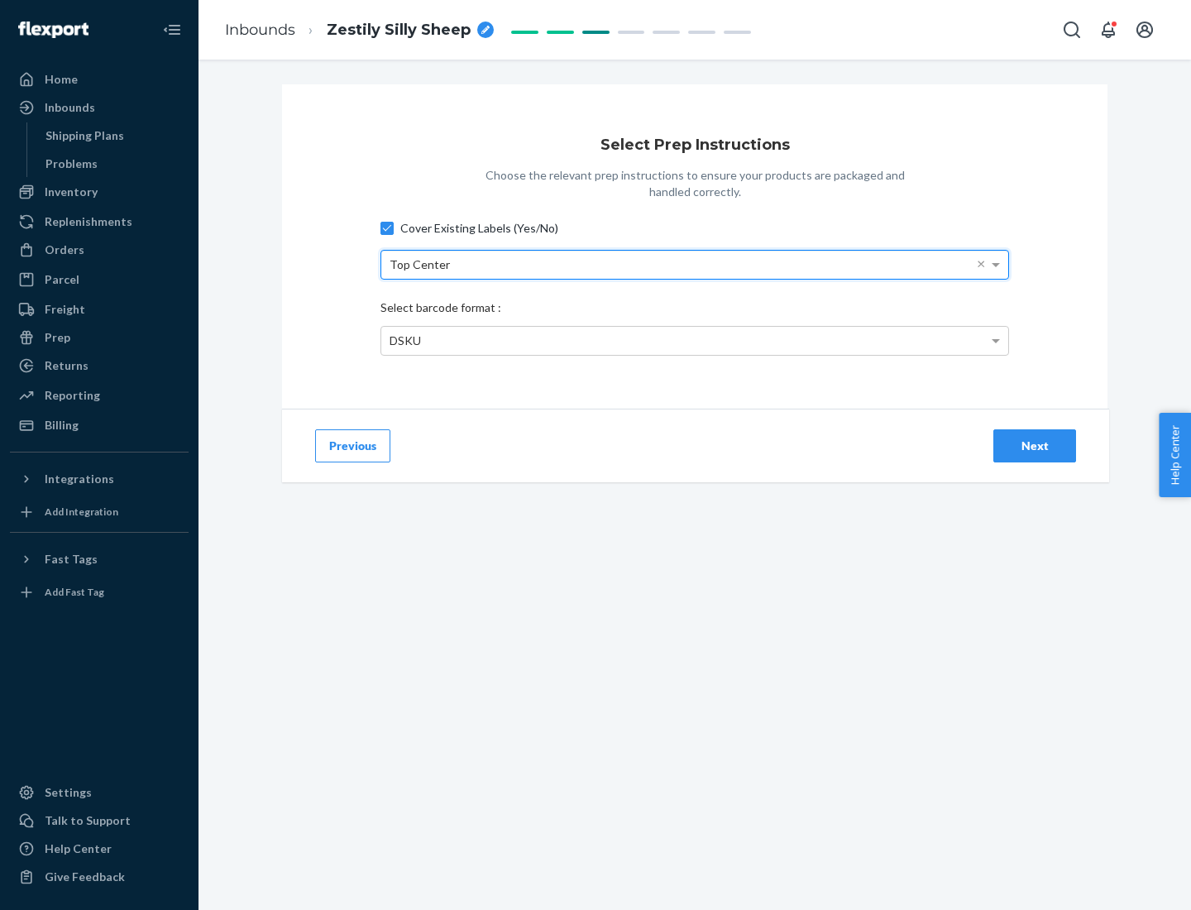
click at [695, 340] on div "DSKU" at bounding box center [694, 341] width 627 height 28
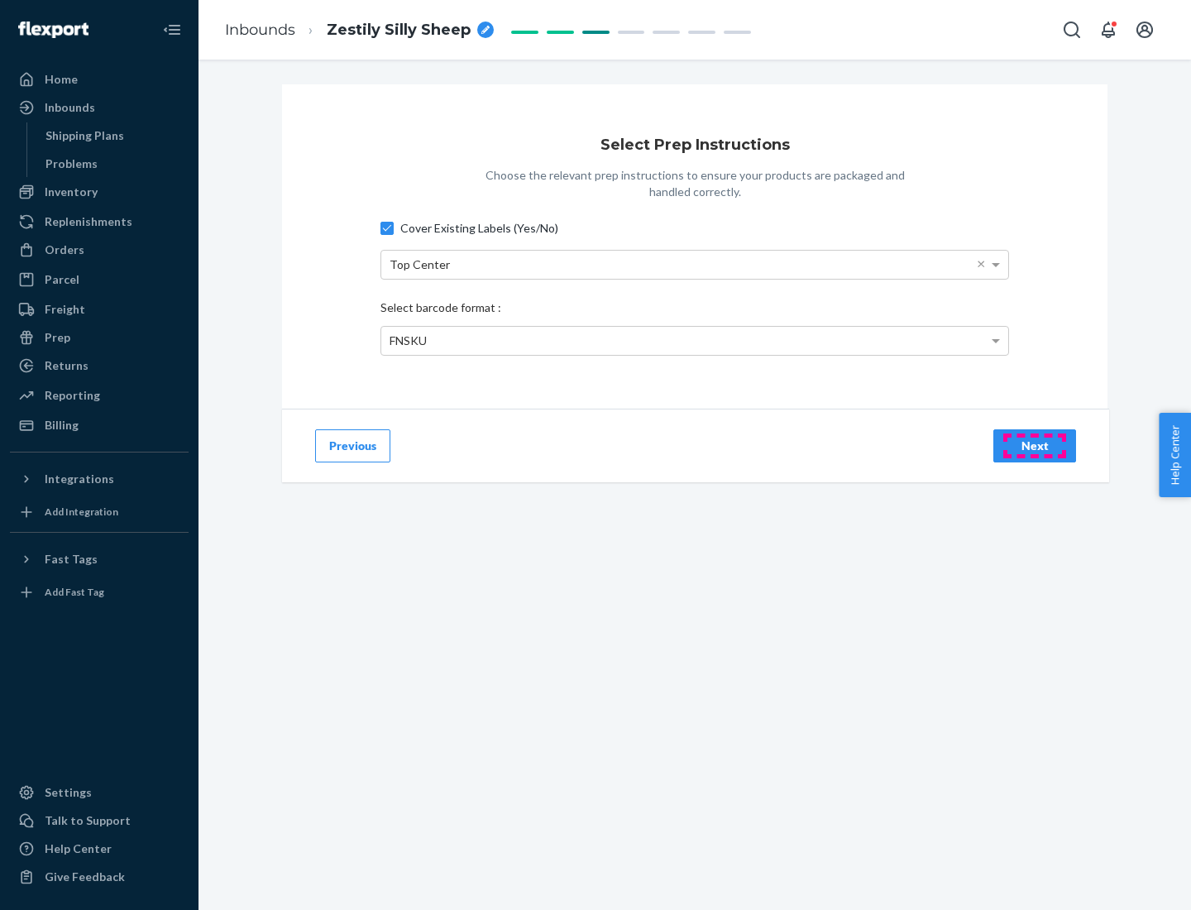
click at [1035, 445] on div "Next" at bounding box center [1035, 446] width 55 height 17
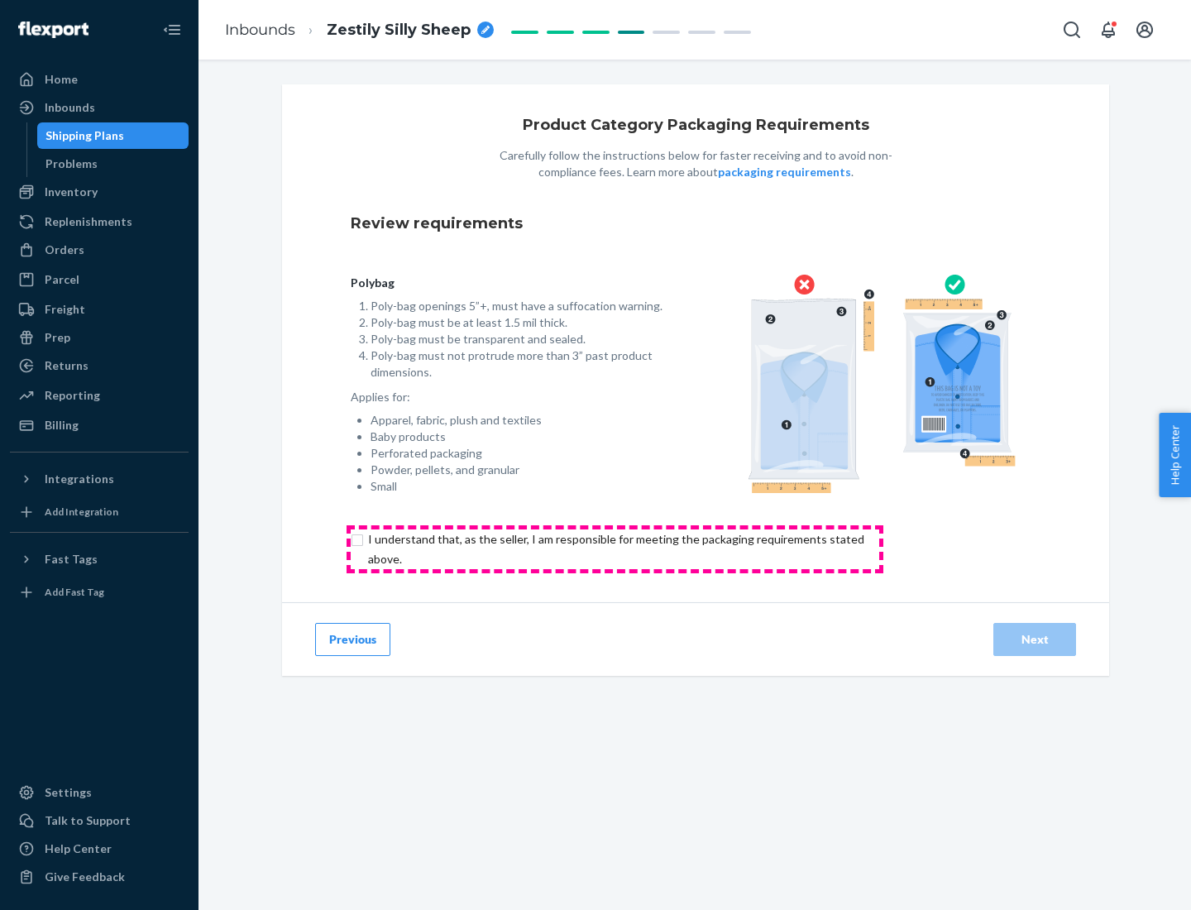
click at [615, 548] on input "checkbox" at bounding box center [626, 549] width 550 height 40
checkbox input "true"
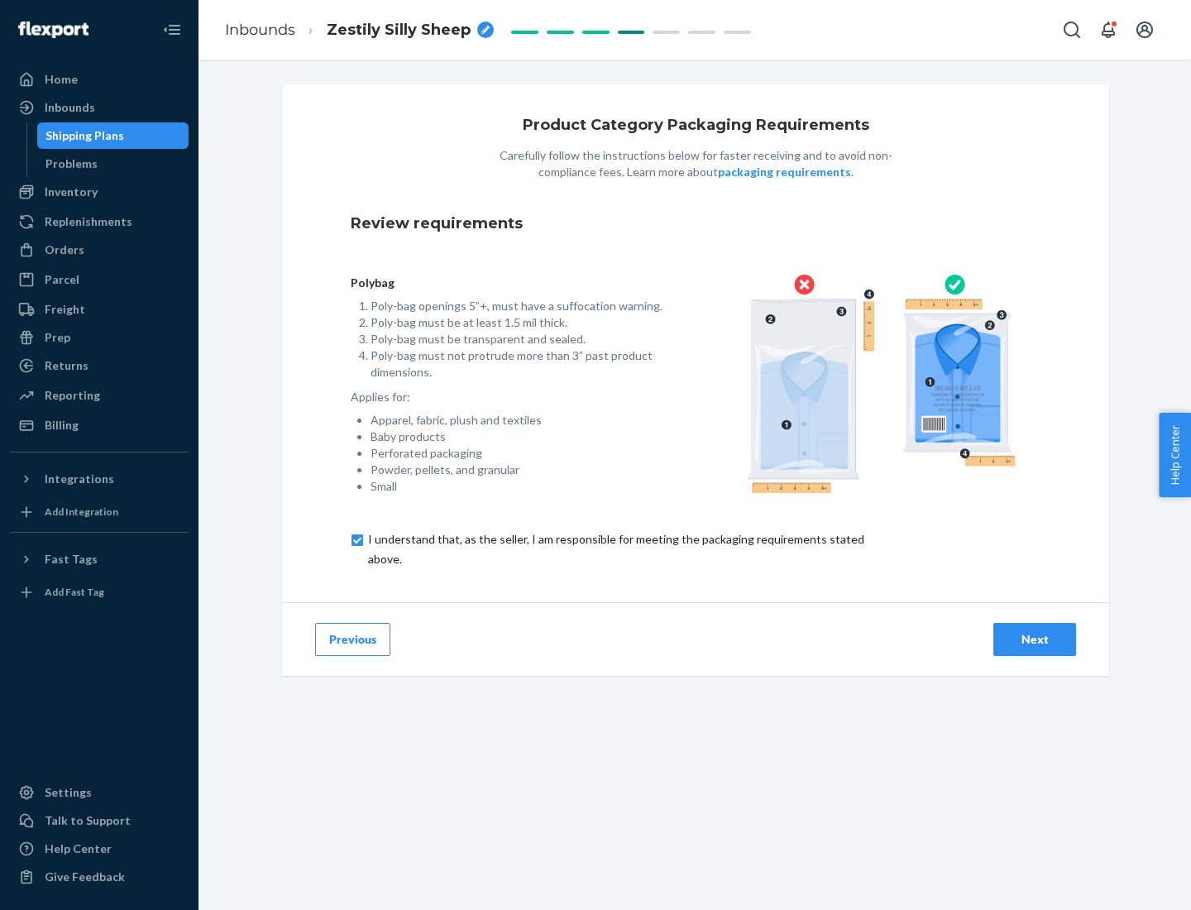
click at [1035, 639] on div "Next" at bounding box center [1035, 639] width 55 height 17
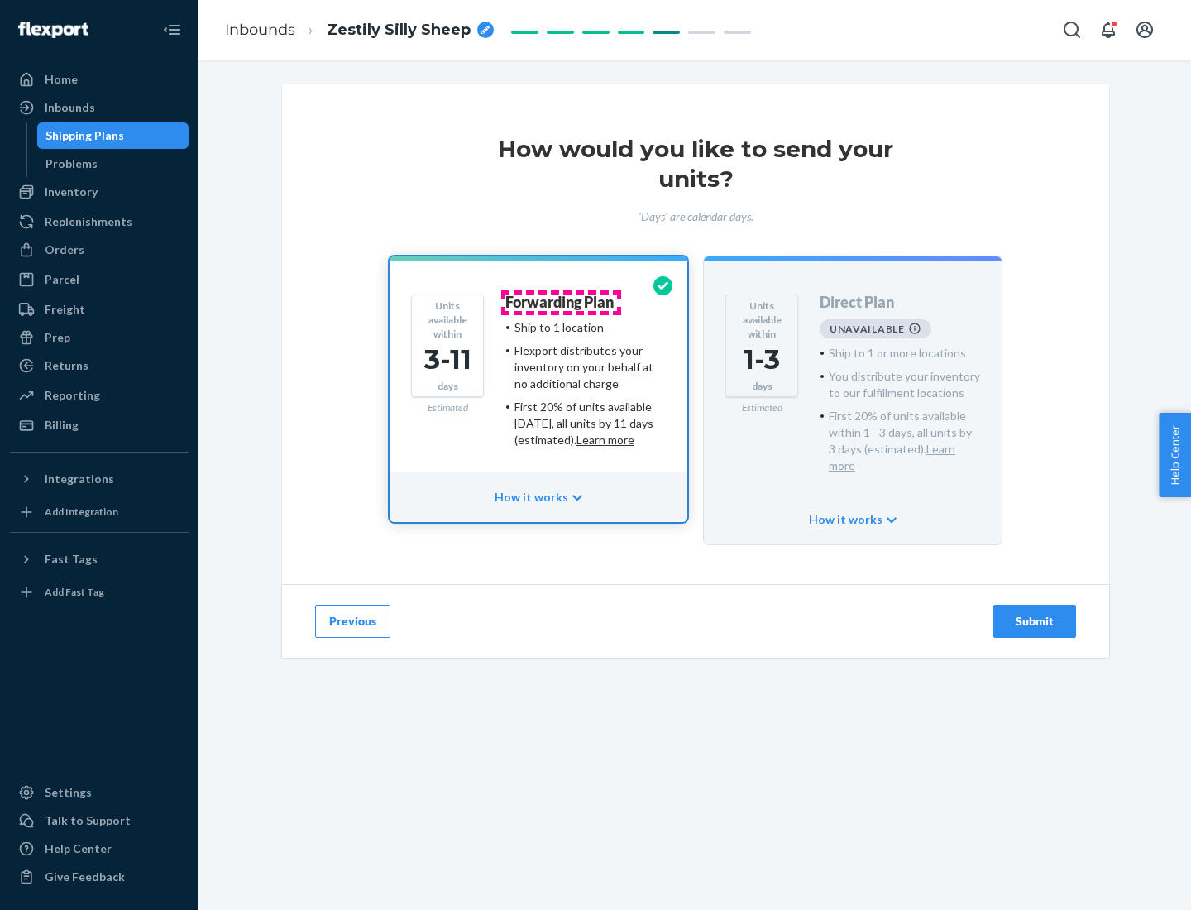
click at [561, 302] on h4 "Forwarding Plan" at bounding box center [559, 302] width 108 height 17
click at [1035, 613] on div "Submit" at bounding box center [1035, 621] width 55 height 17
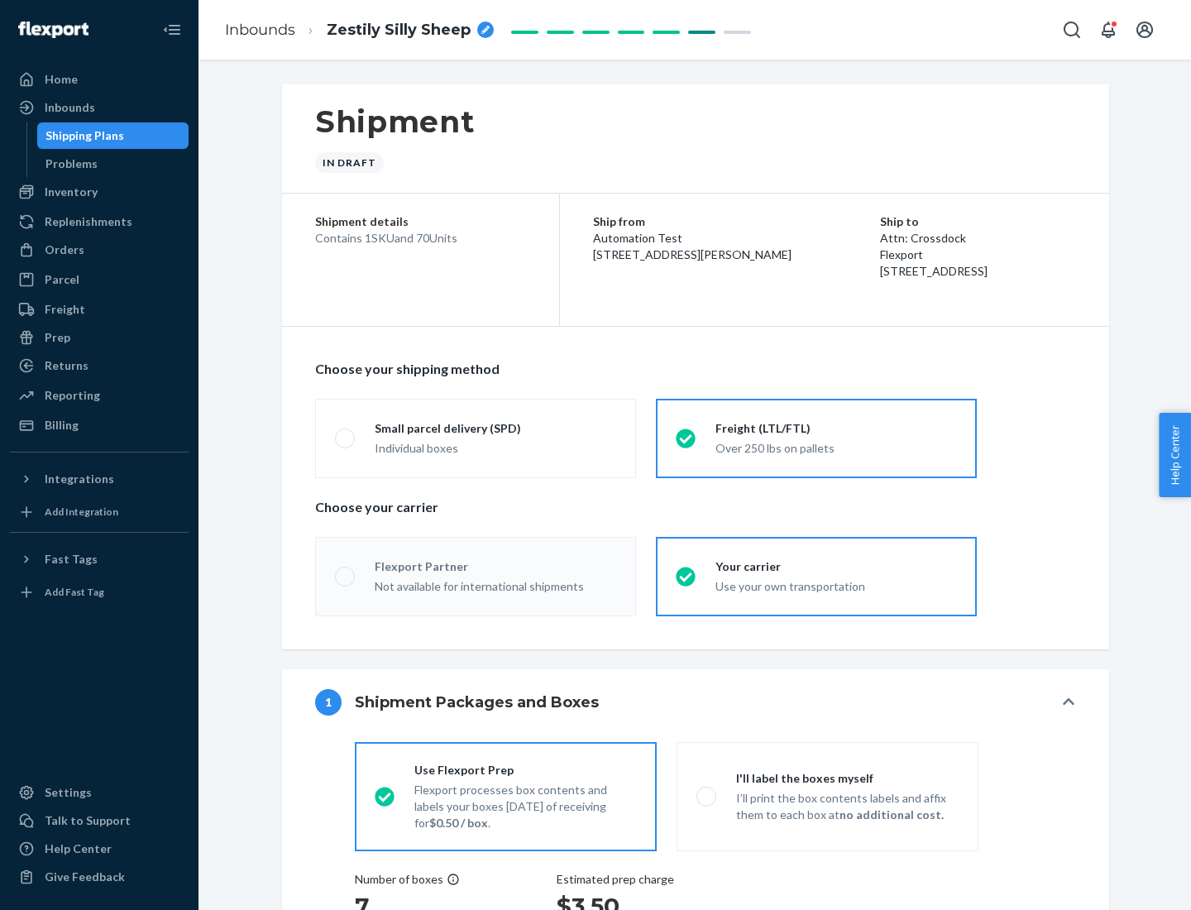
radio input "true"
radio input "false"
radio input "true"
radio input "false"
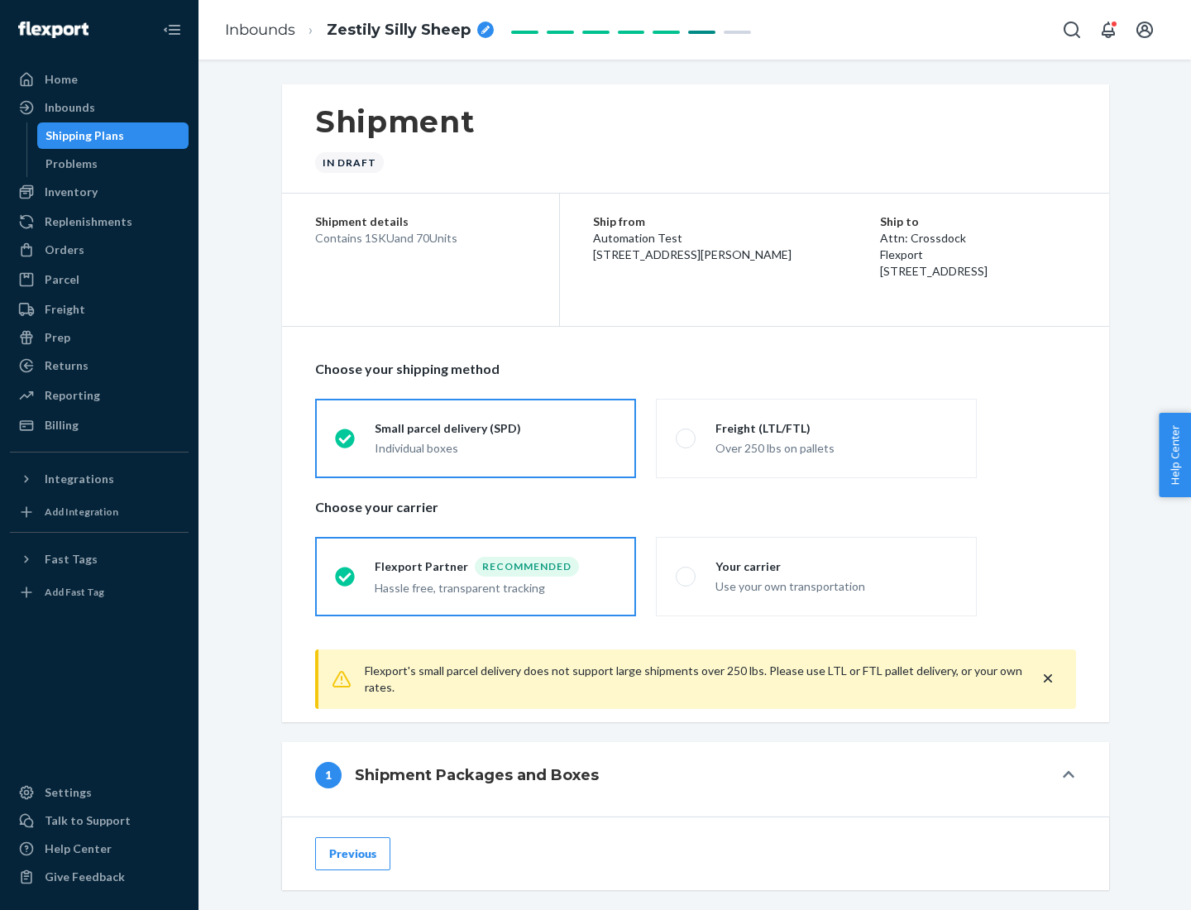
click at [816, 438] on div "Over 250 lbs on pallets" at bounding box center [837, 447] width 242 height 20
click at [687, 438] on input "Freight (LTL/FTL) Over 250 lbs on pallets" at bounding box center [681, 438] width 11 height 11
radio input "true"
radio input "false"
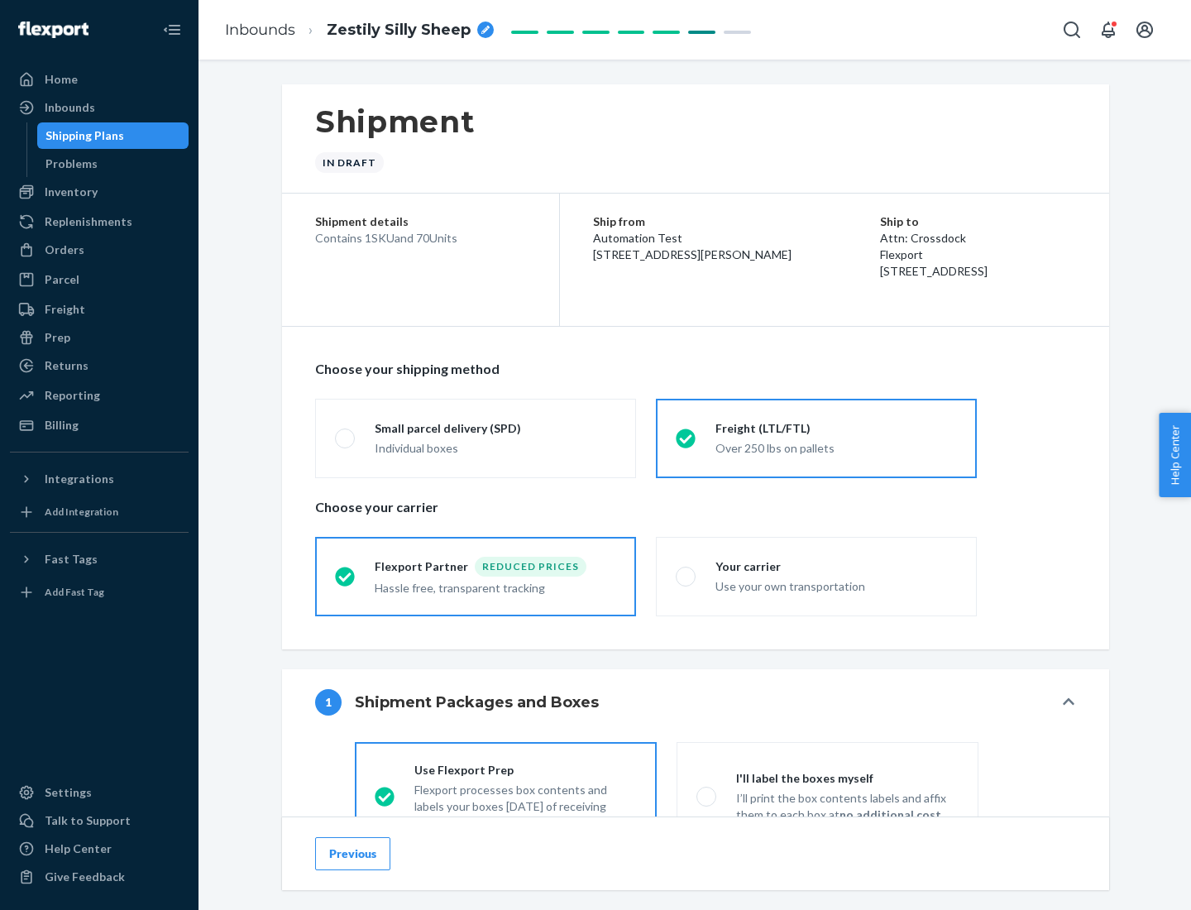
scroll to position [92, 0]
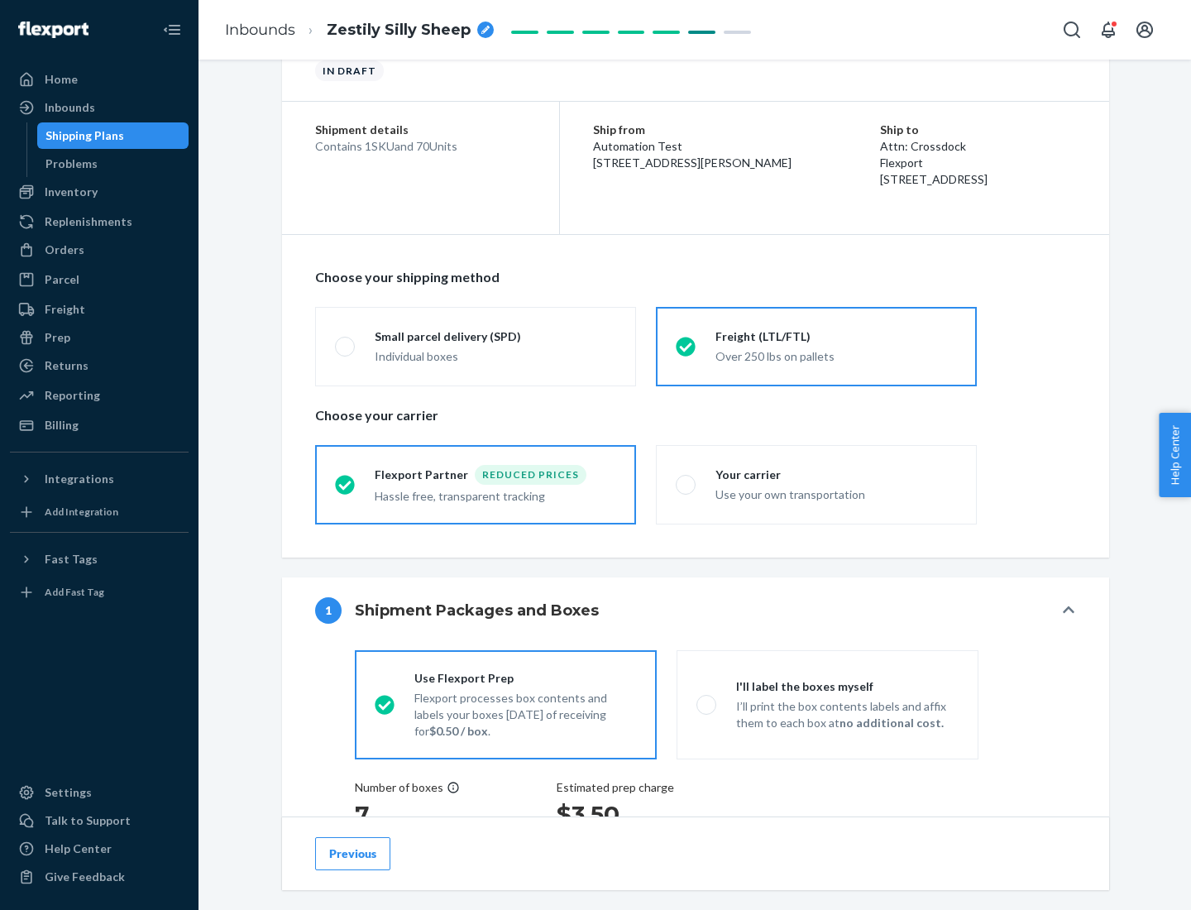
click at [476, 485] on div "Hassle free, transparent tracking" at bounding box center [496, 495] width 242 height 20
click at [346, 484] on input "Flexport Partner Reduced prices Hassle free, transparent tracking" at bounding box center [340, 484] width 11 height 11
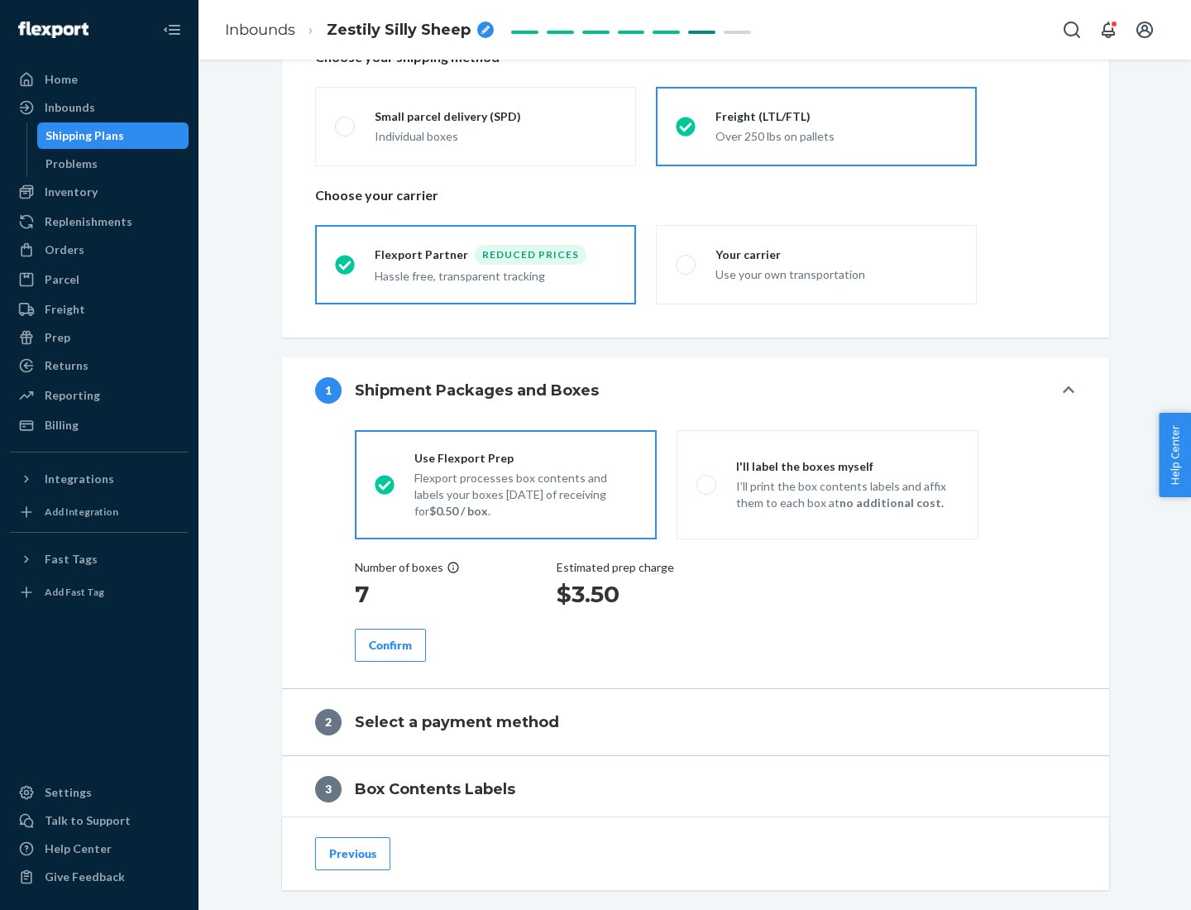
click at [827, 484] on p "I’ll print the box contents labels and affix them to each box at no additional …" at bounding box center [847, 494] width 223 height 33
click at [707, 484] on input "I'll label the boxes myself I’ll print the box contents labels and affix them t…" at bounding box center [701, 484] width 11 height 11
radio input "true"
radio input "false"
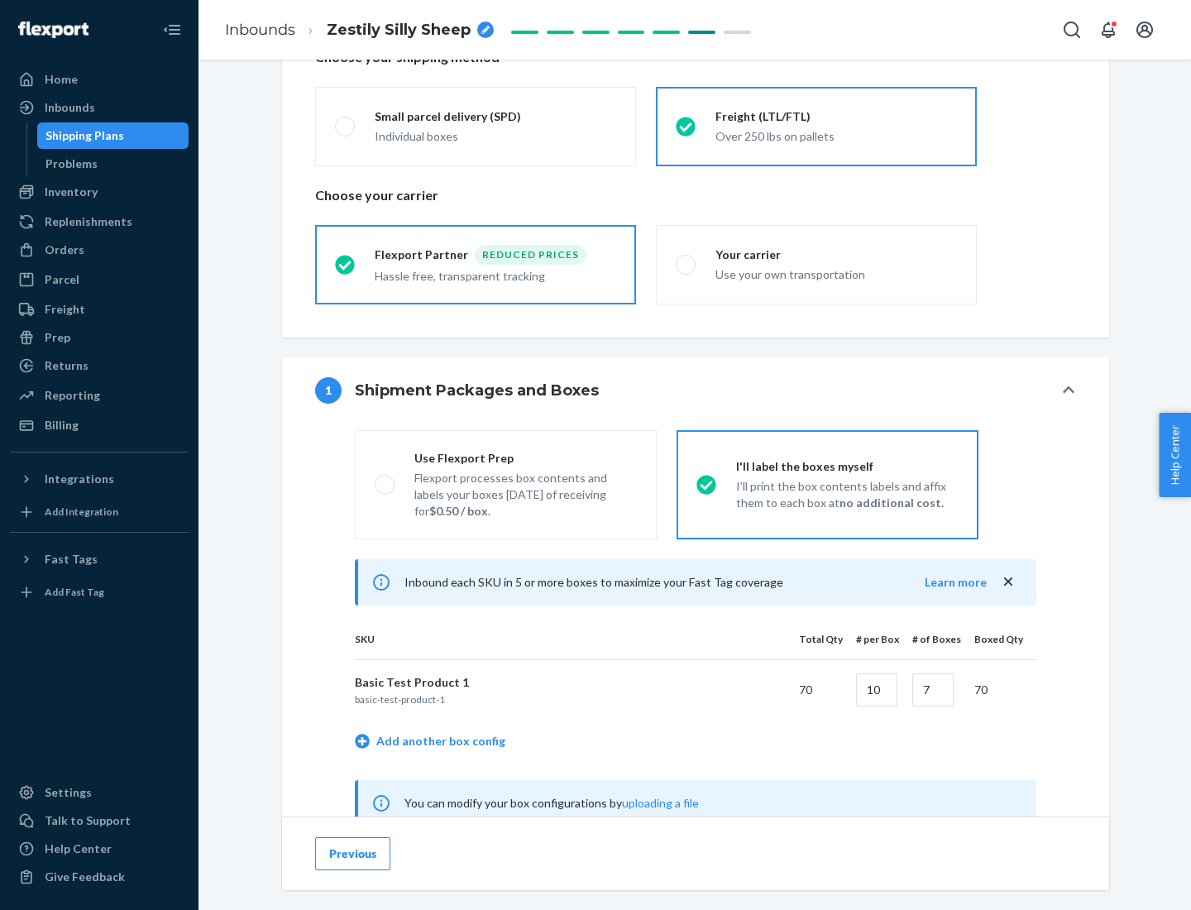
scroll to position [517, 0]
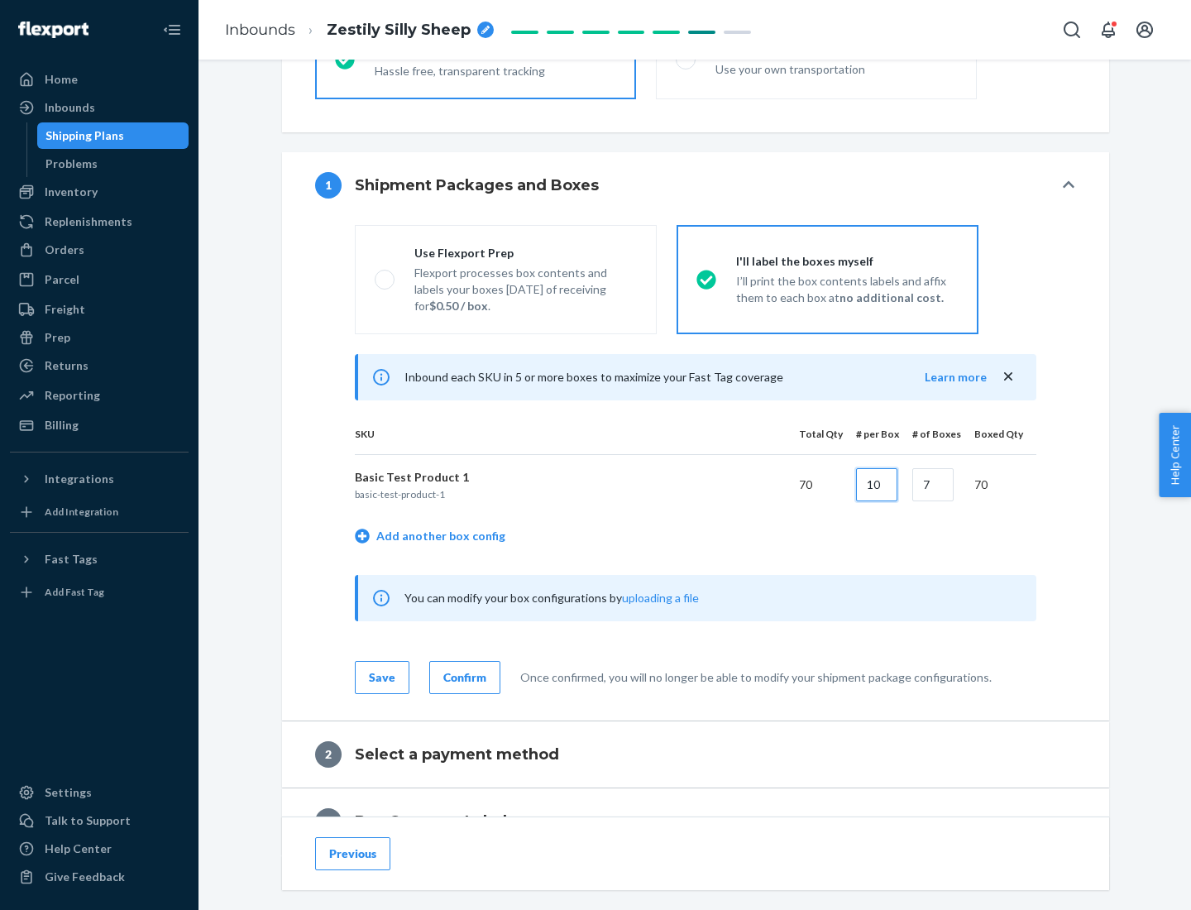
type input "10"
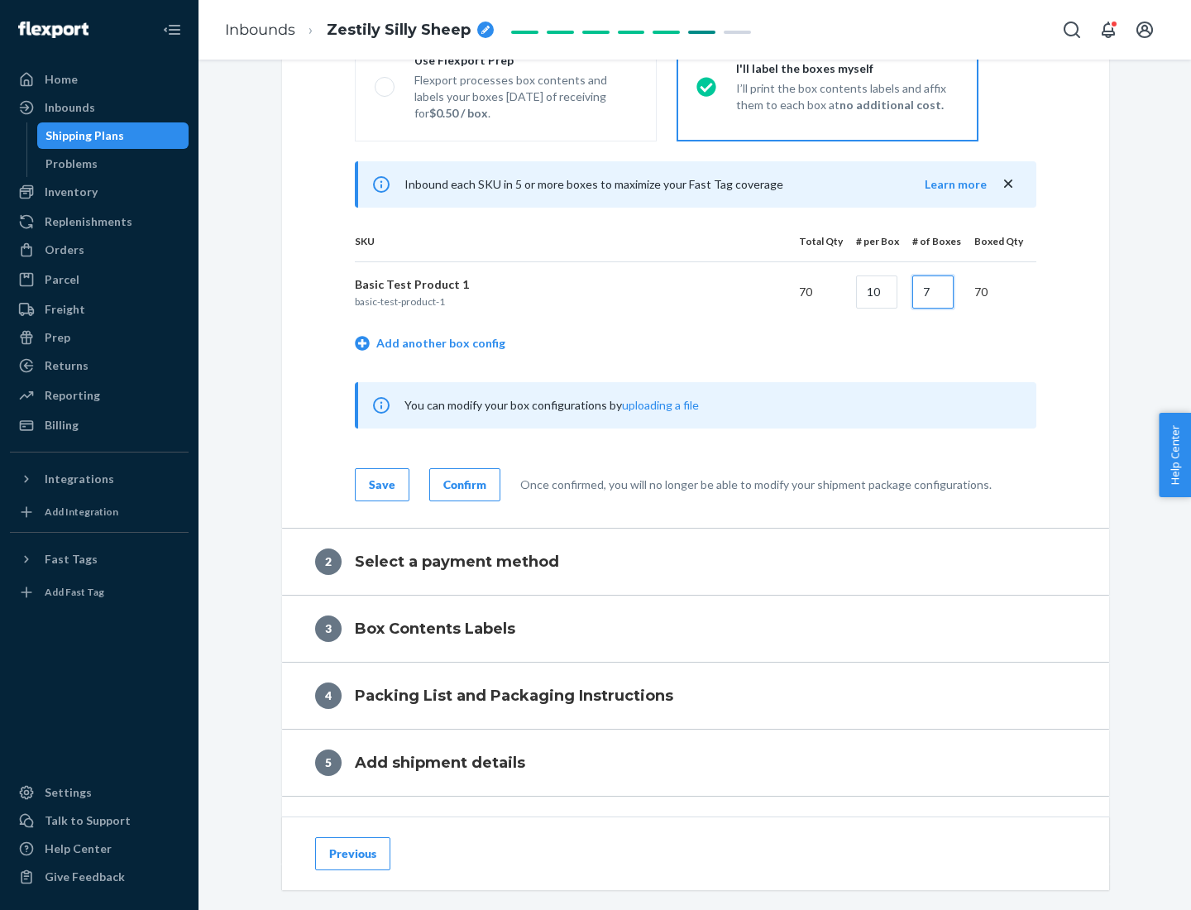
type input "7"
click at [462, 484] on div "Confirm" at bounding box center [464, 484] width 43 height 17
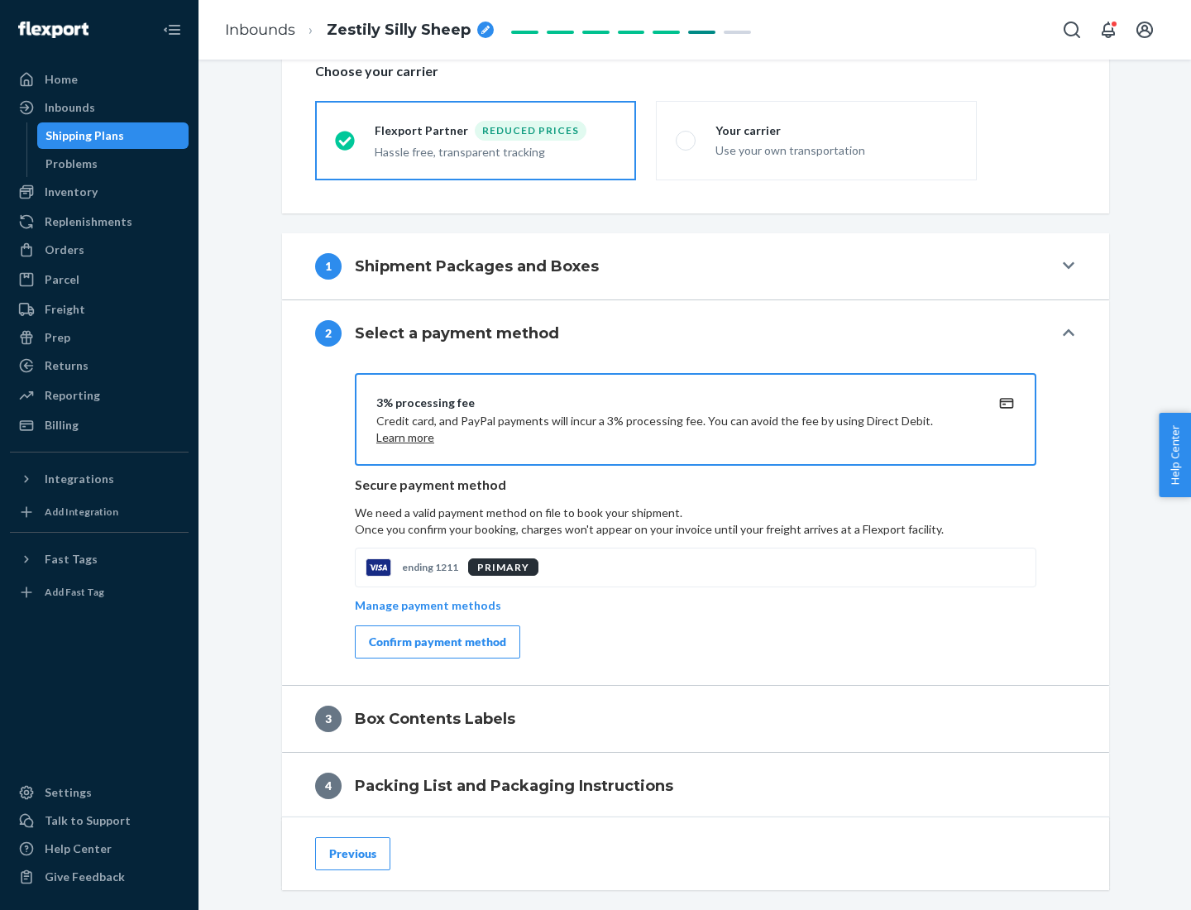
scroll to position [593, 0]
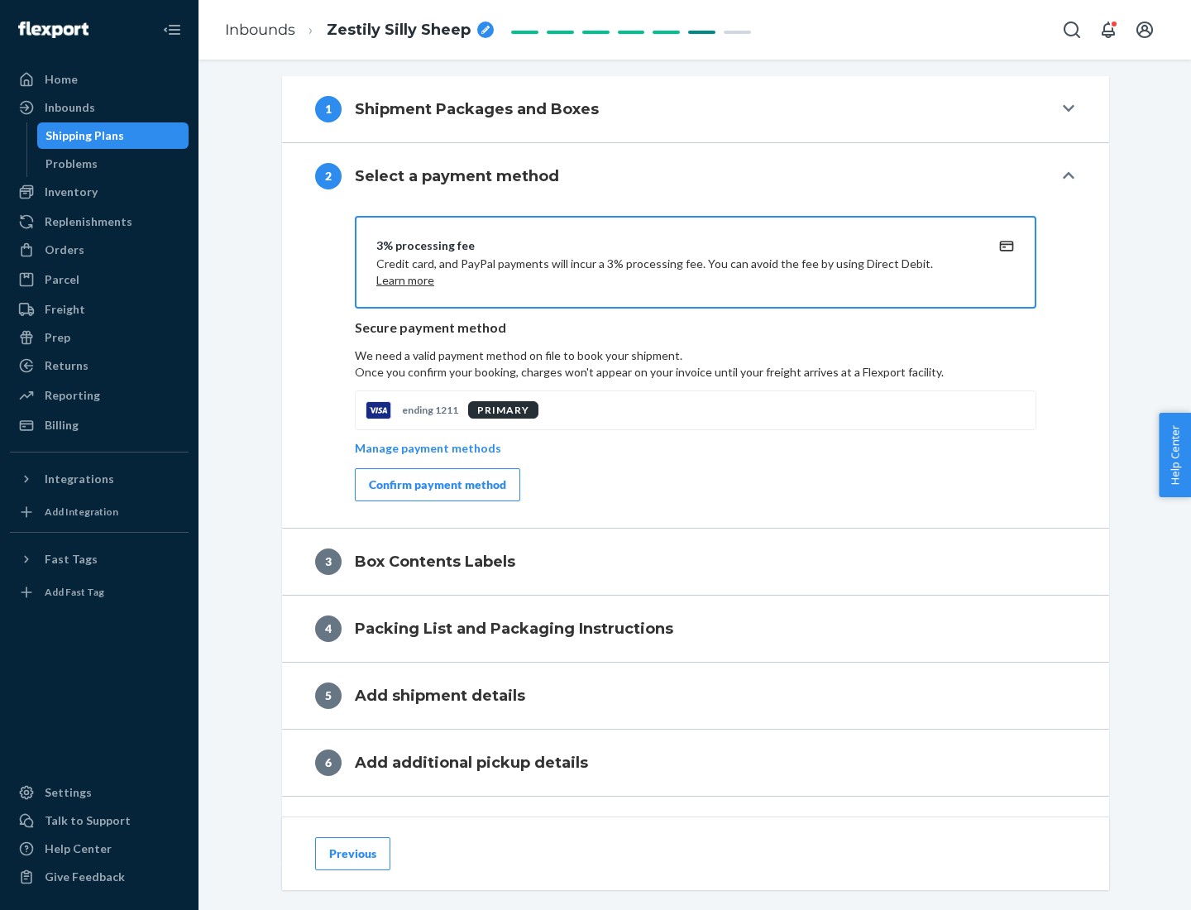
click at [436, 485] on div "Confirm payment method" at bounding box center [437, 484] width 137 height 17
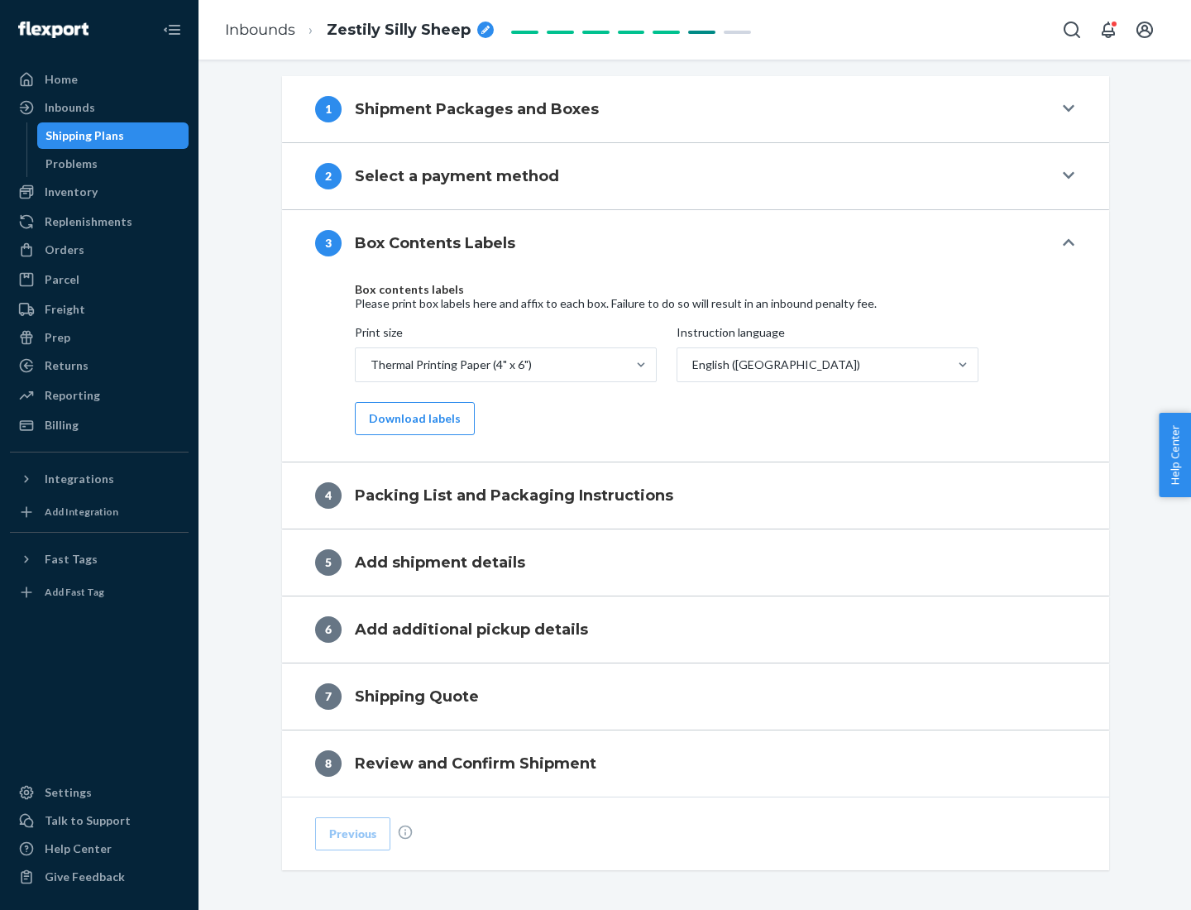
scroll to position [527, 0]
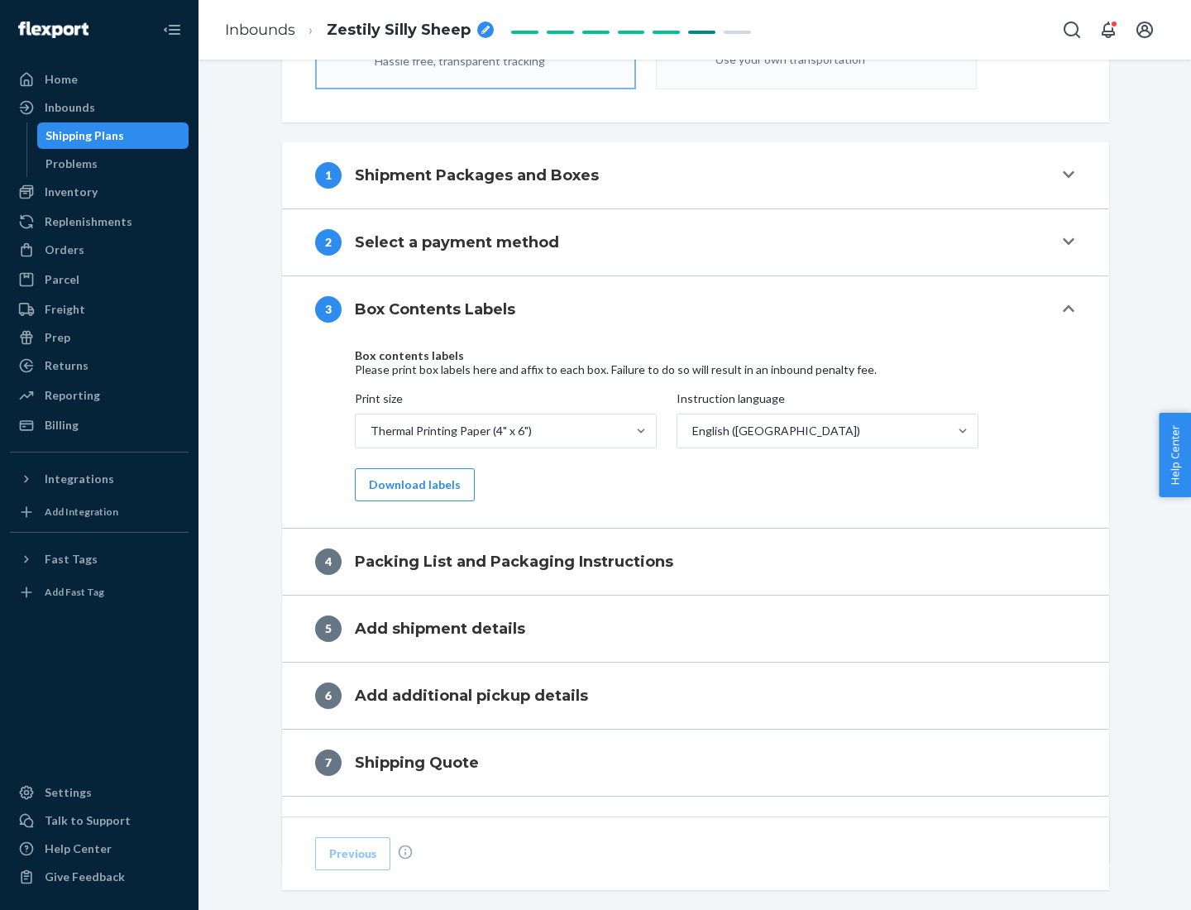
click at [411, 485] on button "Download labels" at bounding box center [415, 484] width 120 height 33
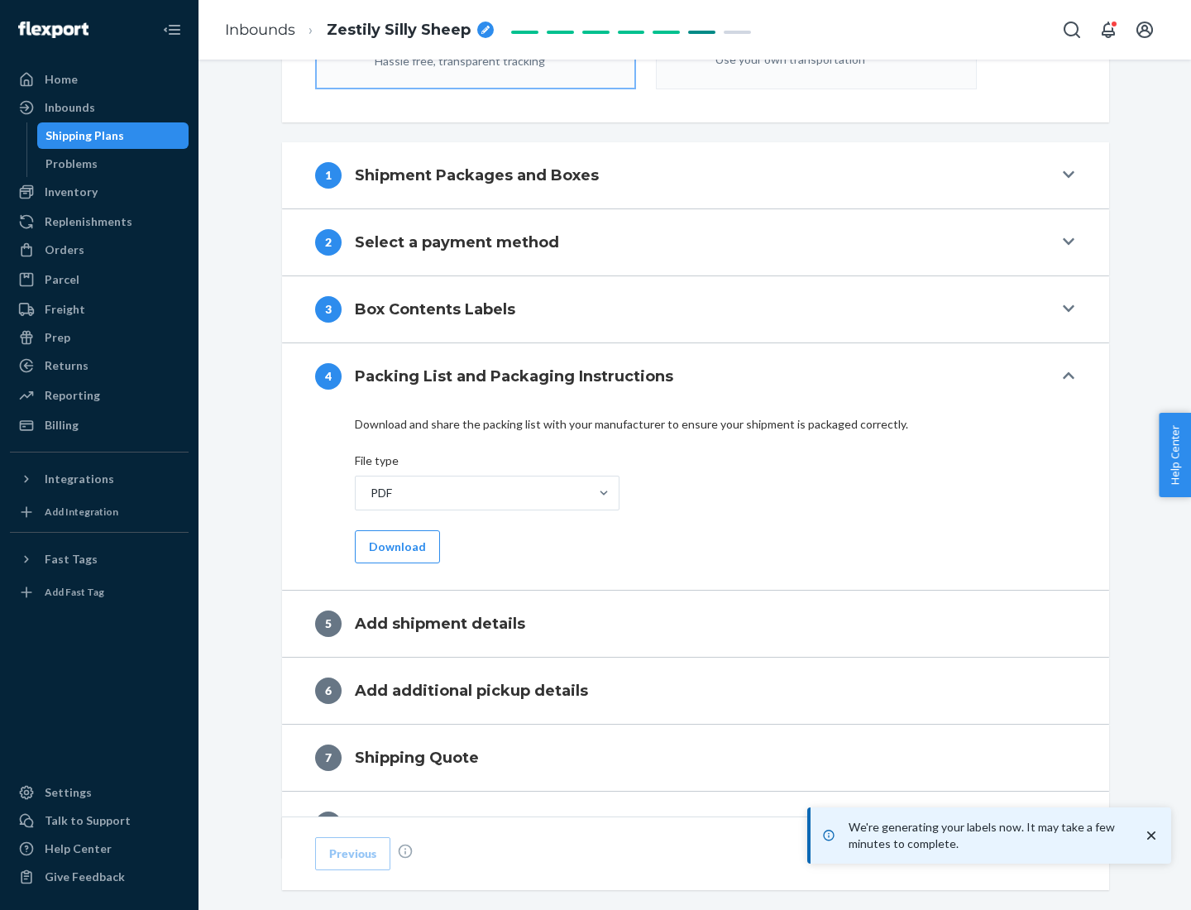
scroll to position [589, 0]
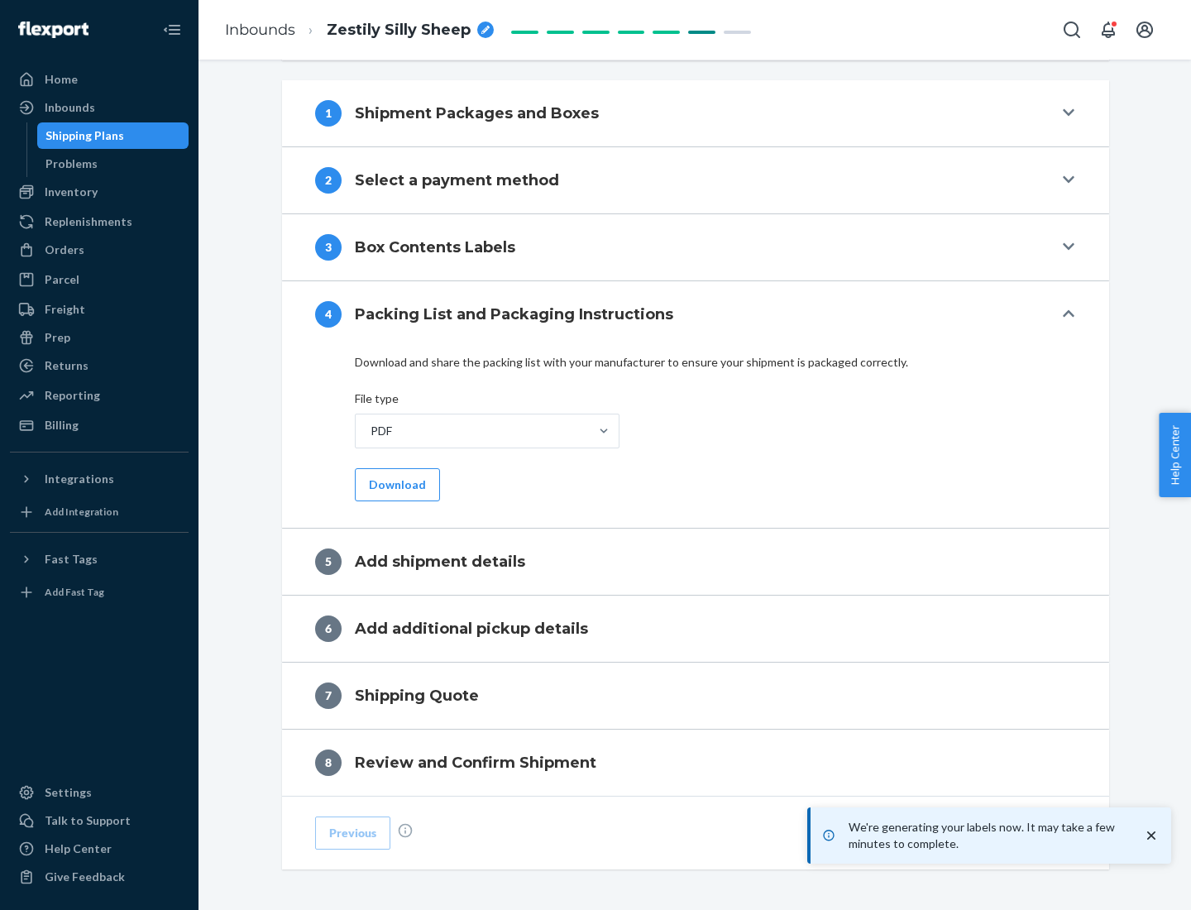
click at [395, 484] on button "Download" at bounding box center [397, 484] width 85 height 33
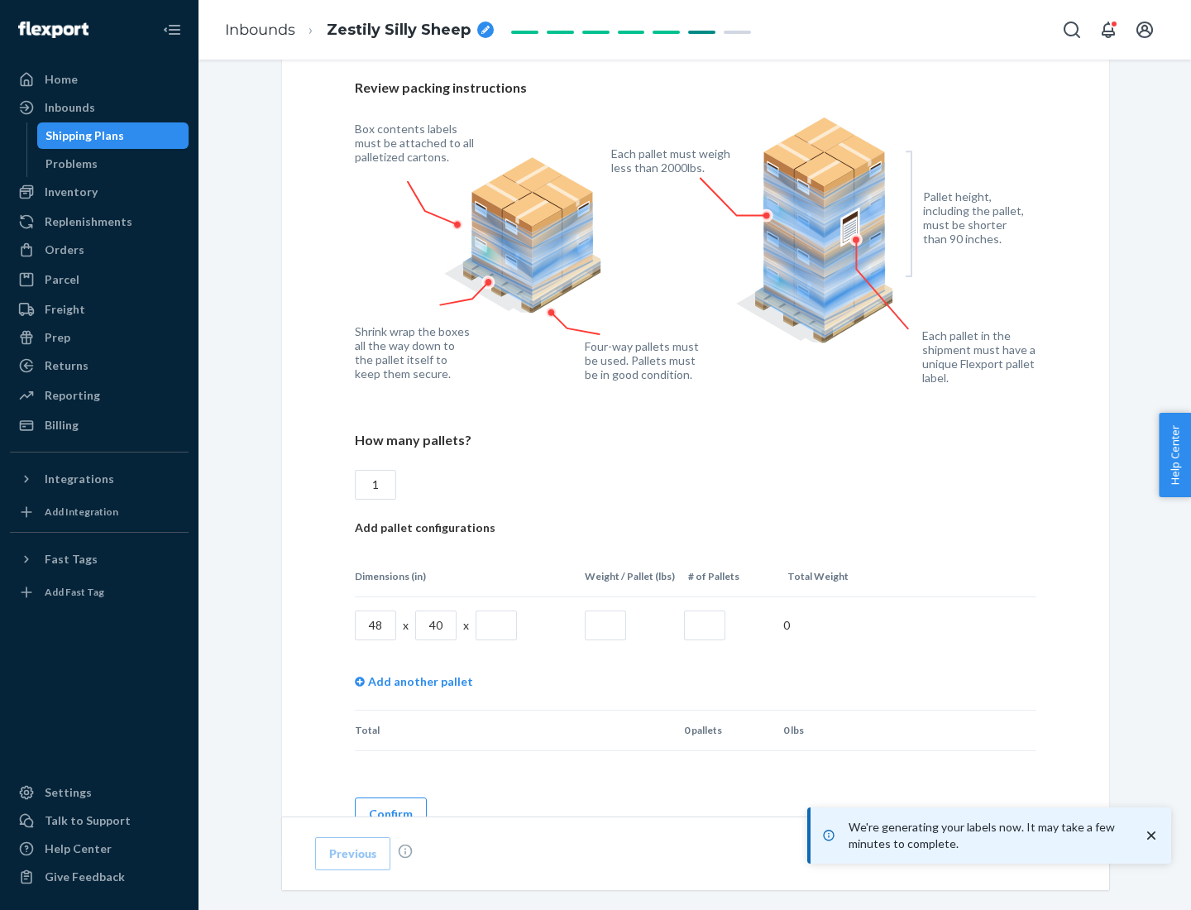
scroll to position [1202, 0]
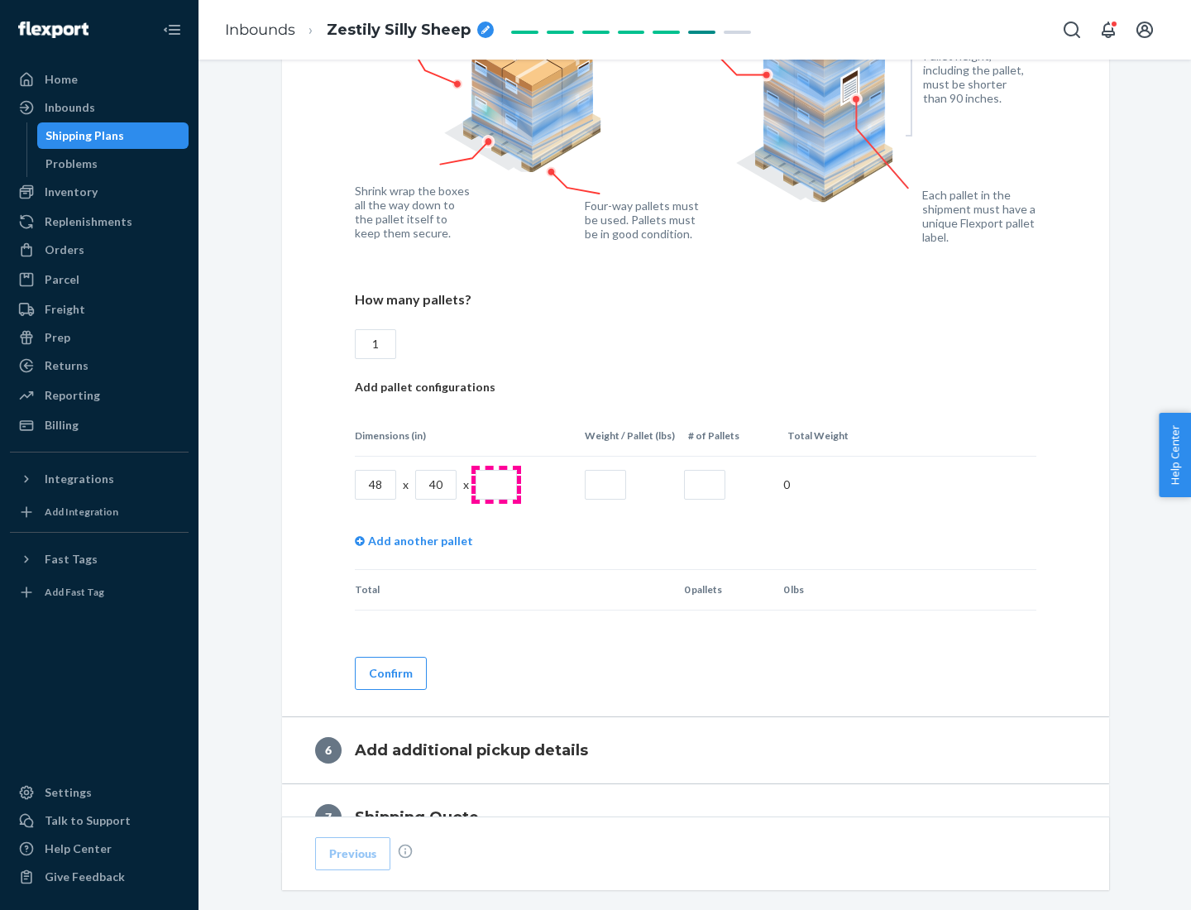
type input "1"
type input "40"
type input "200"
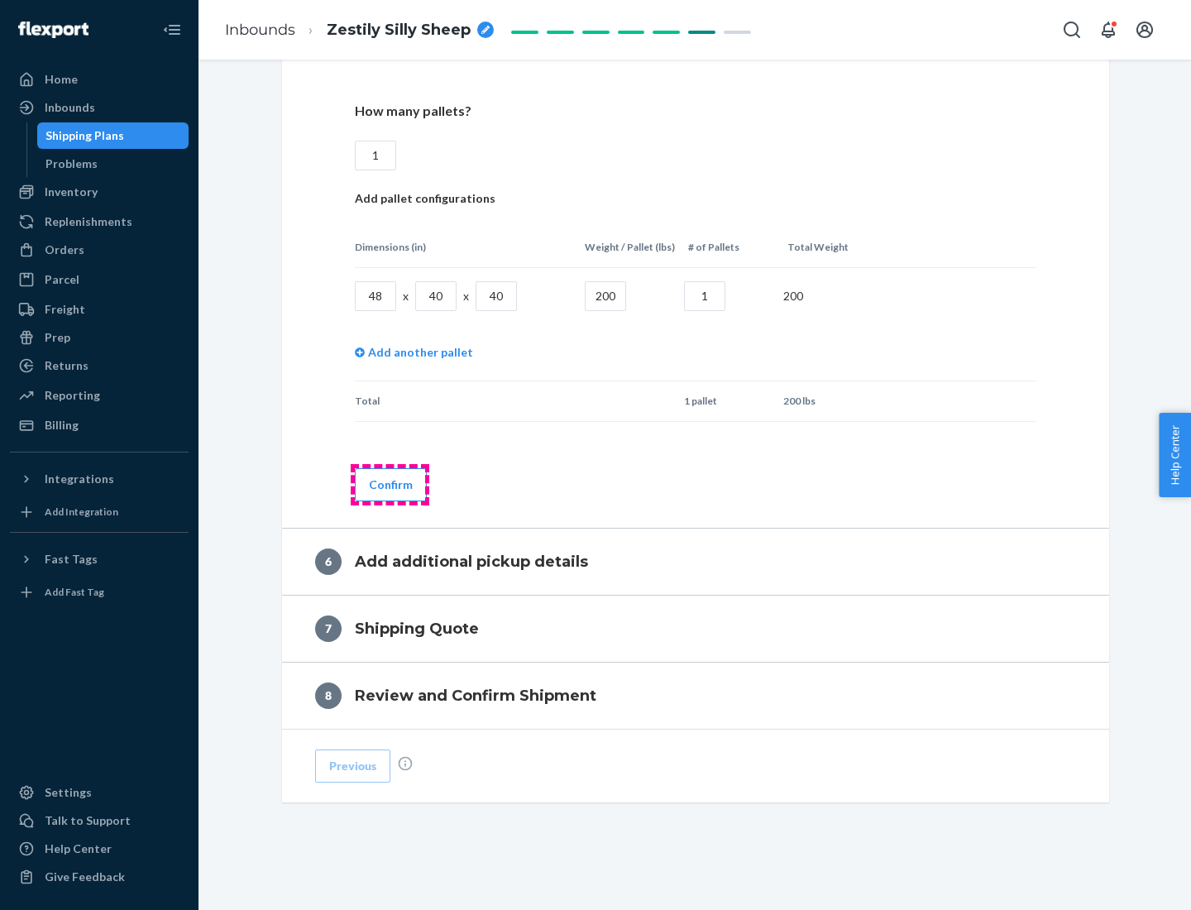
type input "1"
click at [390, 484] on button "Confirm" at bounding box center [391, 484] width 72 height 33
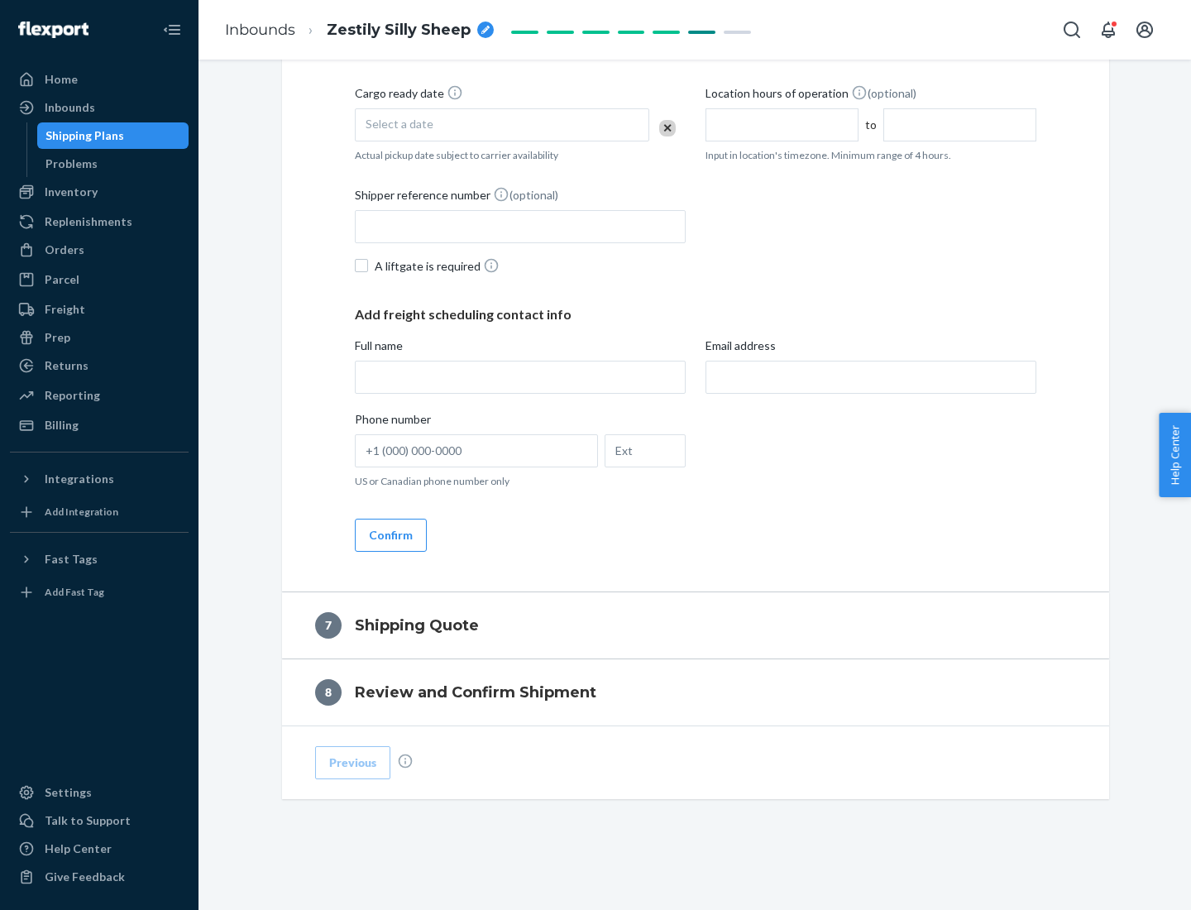
scroll to position [633, 0]
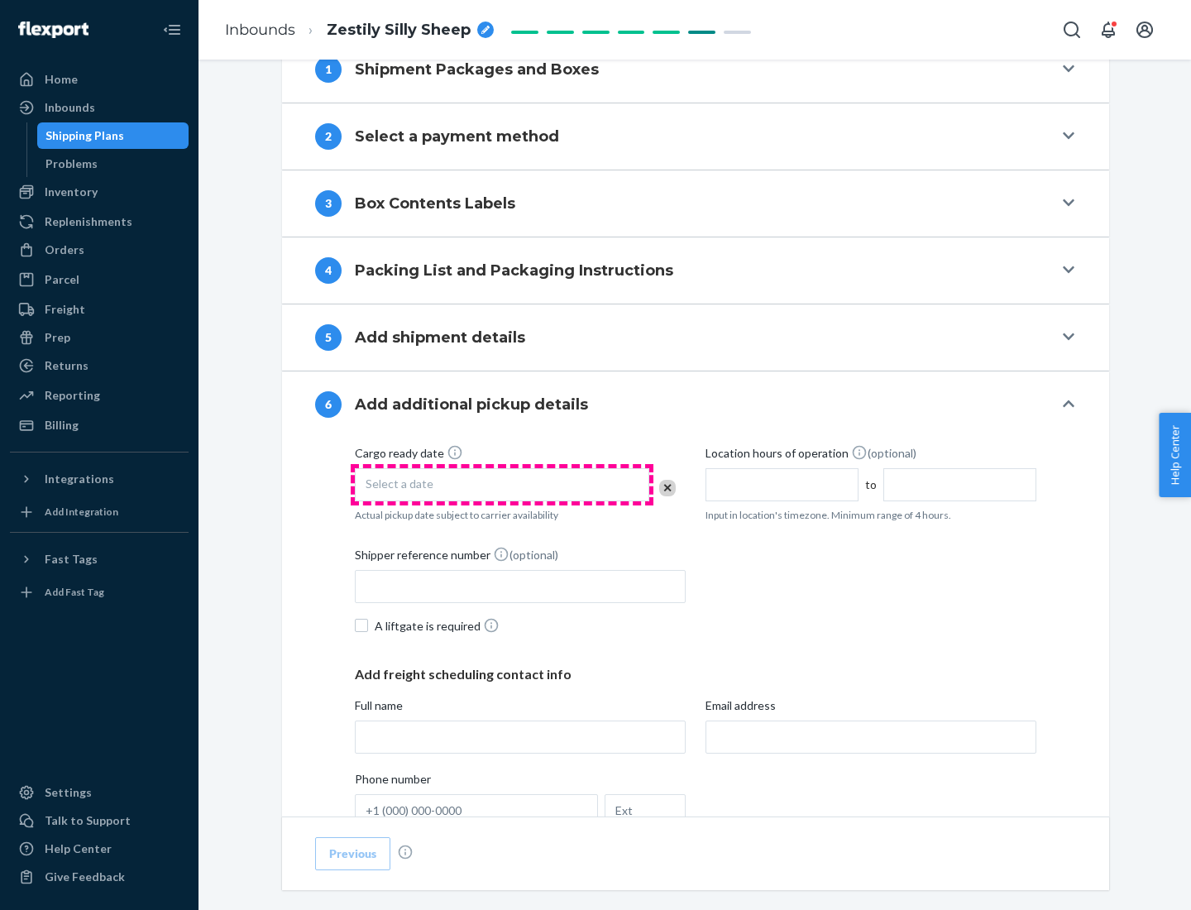
click at [502, 484] on div "Select a date" at bounding box center [502, 484] width 294 height 33
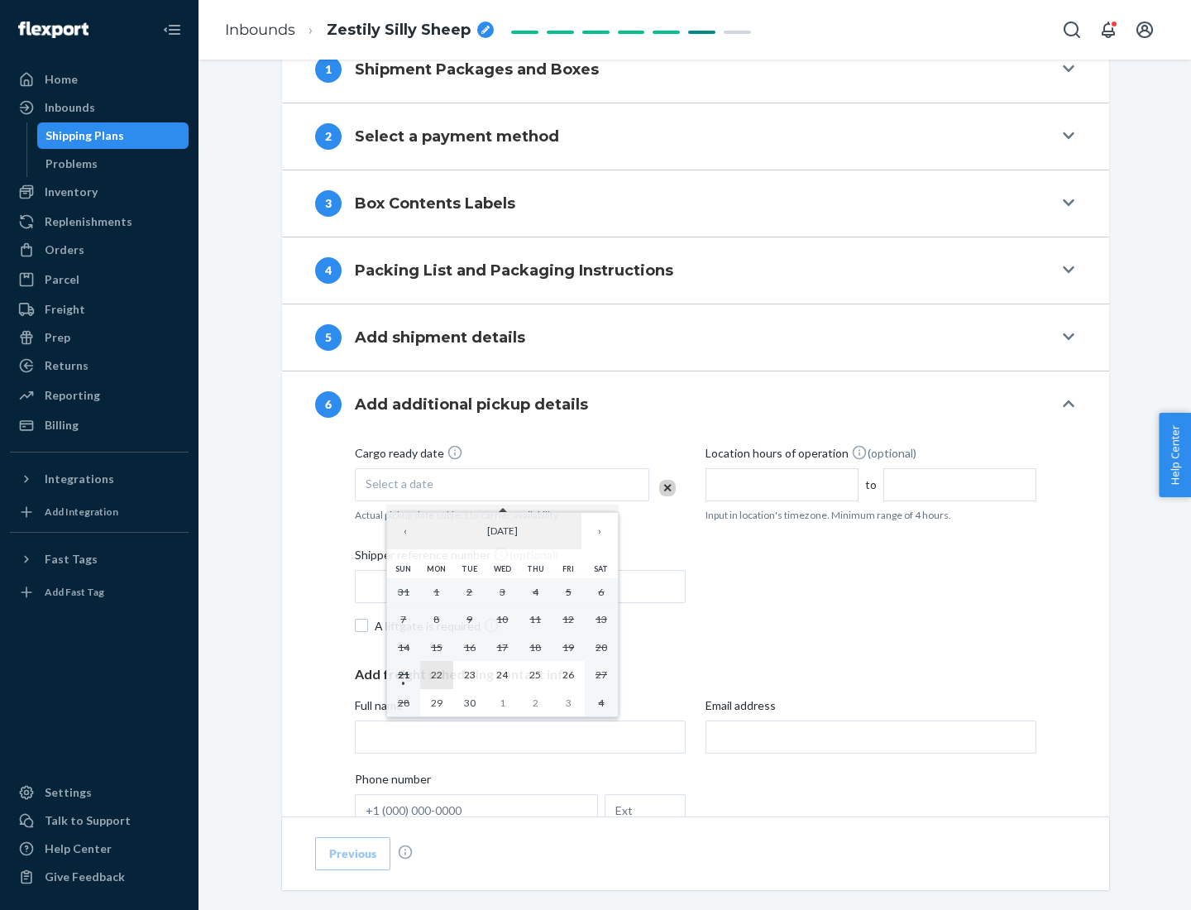
click at [436, 674] on abbr "22" at bounding box center [437, 674] width 12 height 12
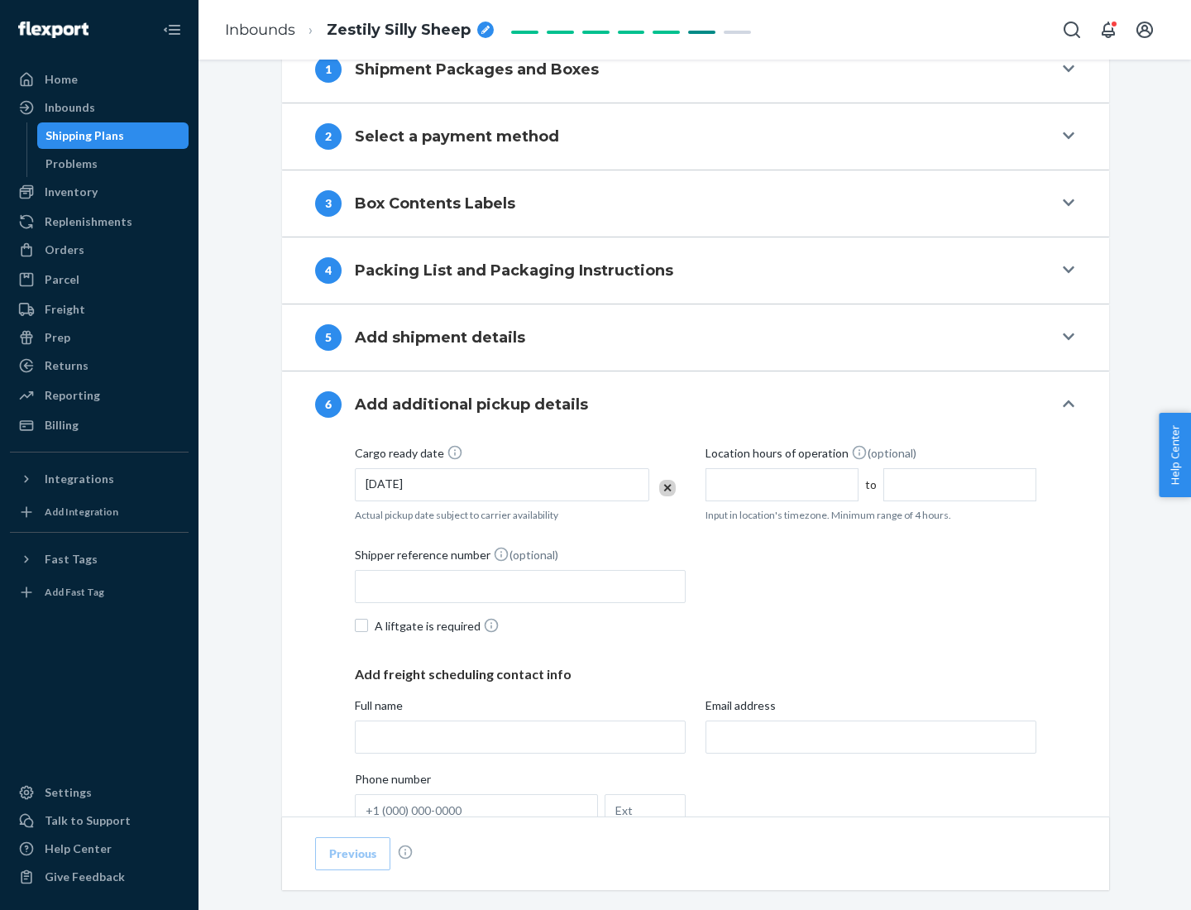
scroll to position [885, 0]
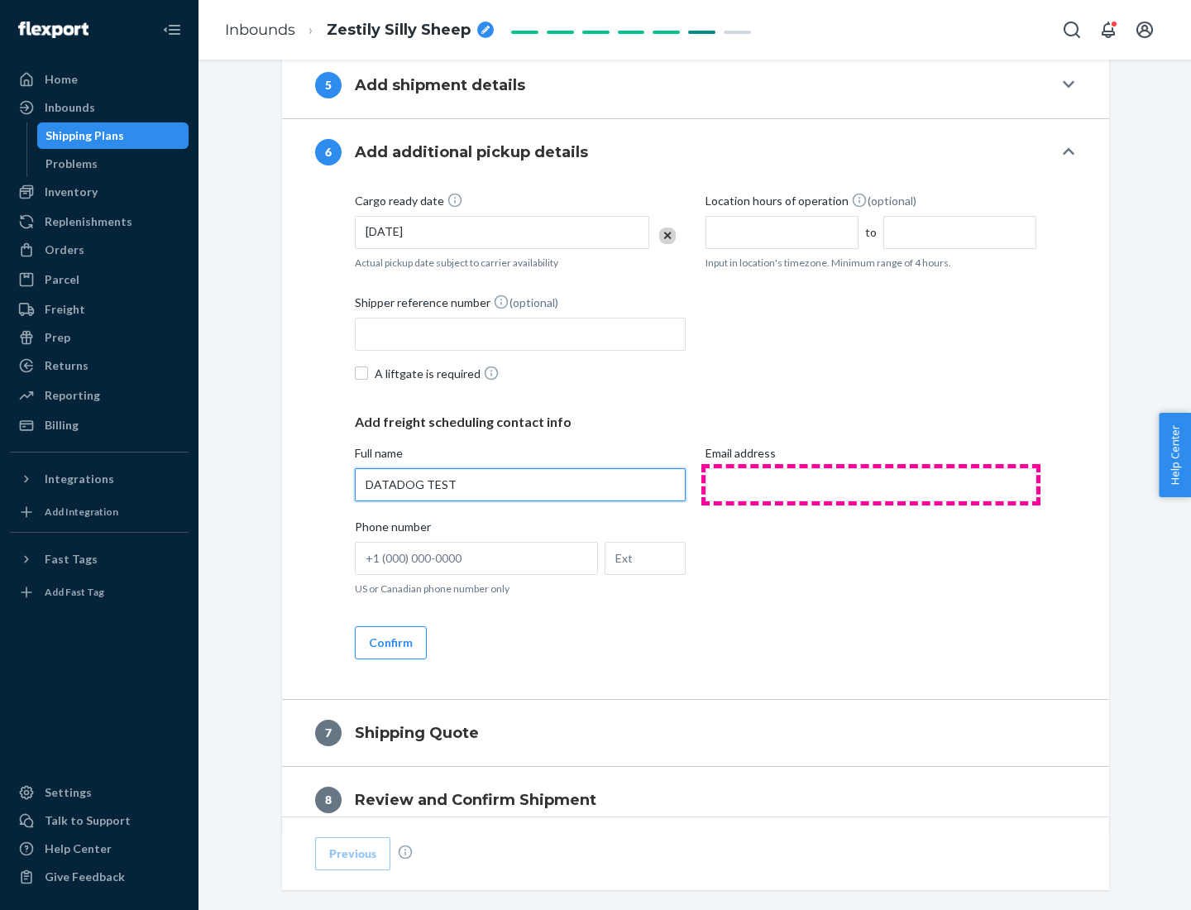
type input "DATADOG TEST"
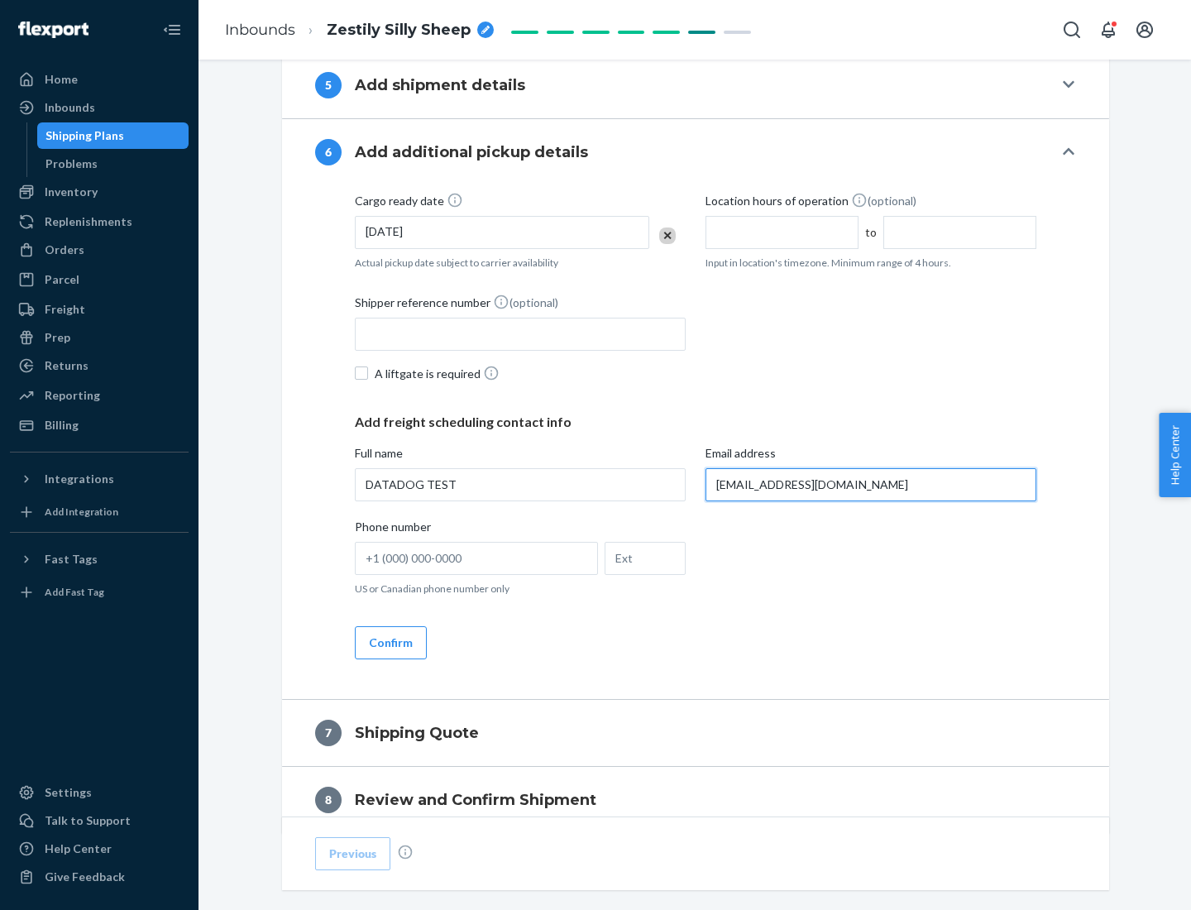
scroll to position [959, 0]
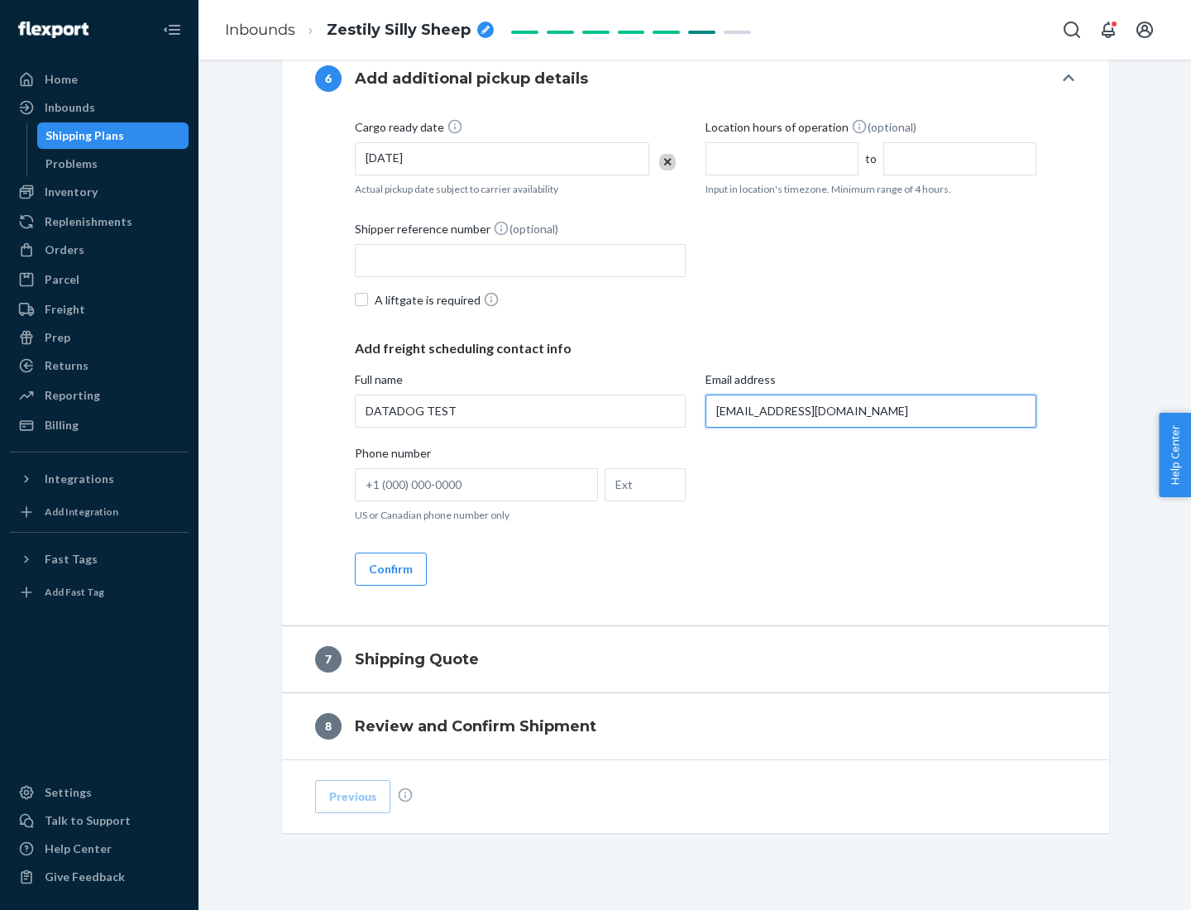
type input "[EMAIL_ADDRESS][DOMAIN_NAME]"
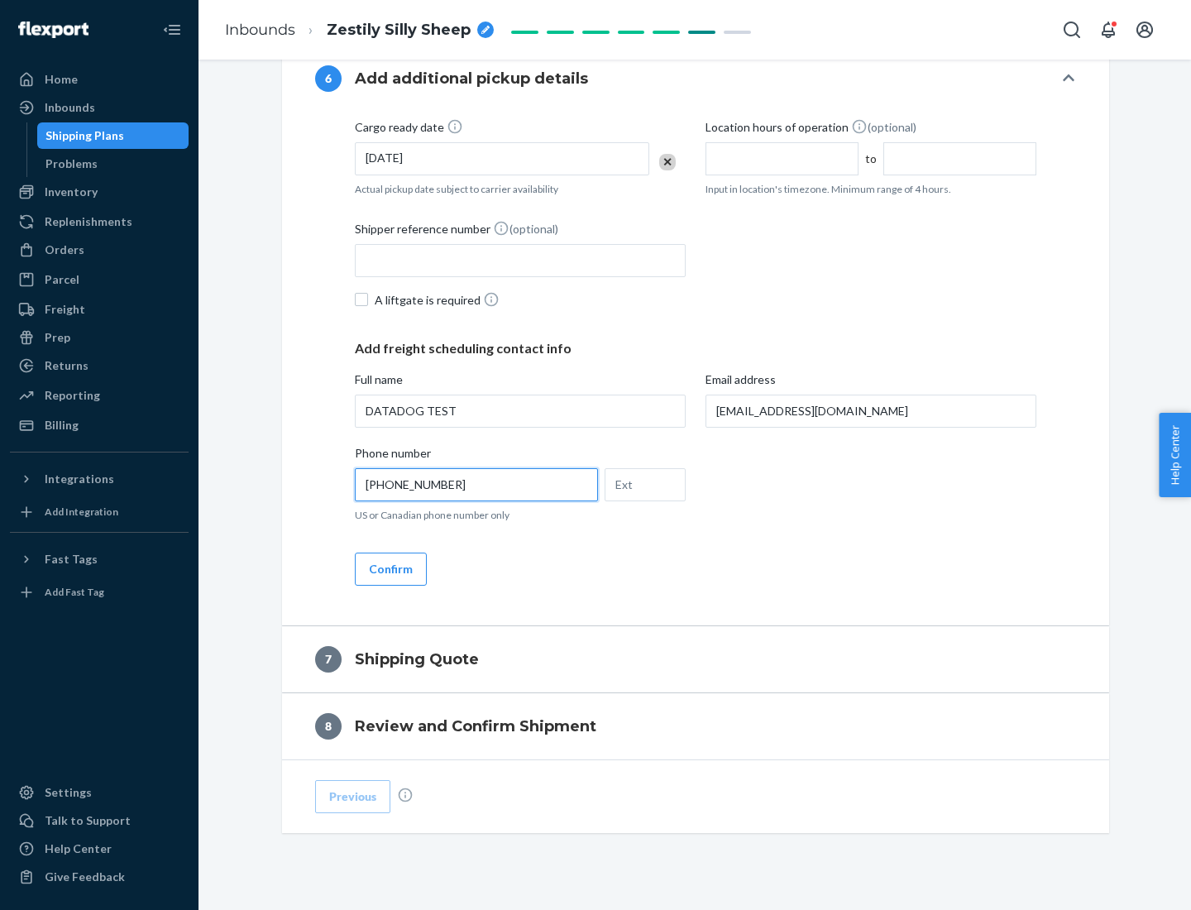
scroll to position [993, 0]
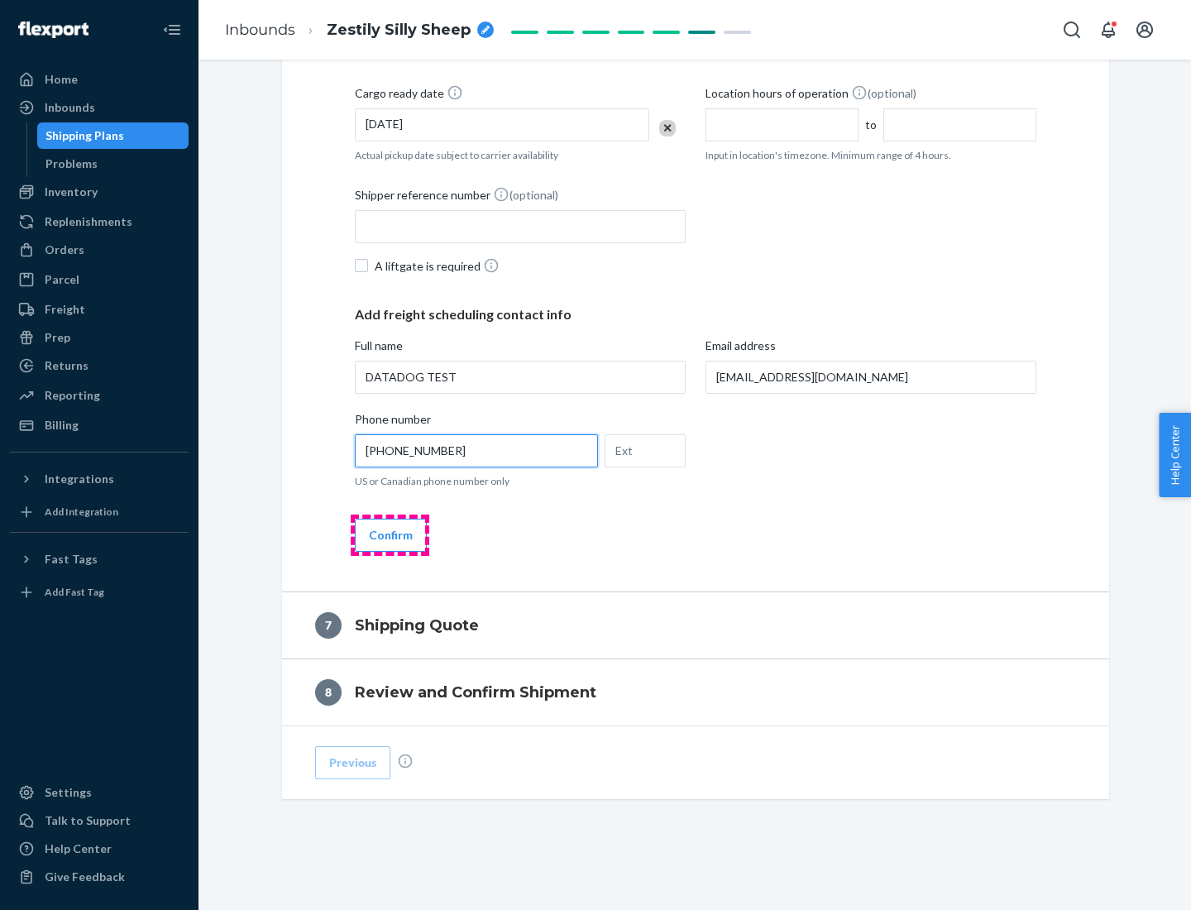
type input "[PHONE_NUMBER]"
click at [390, 534] on button "Confirm" at bounding box center [391, 535] width 72 height 33
